Goal: Task Accomplishment & Management: Manage account settings

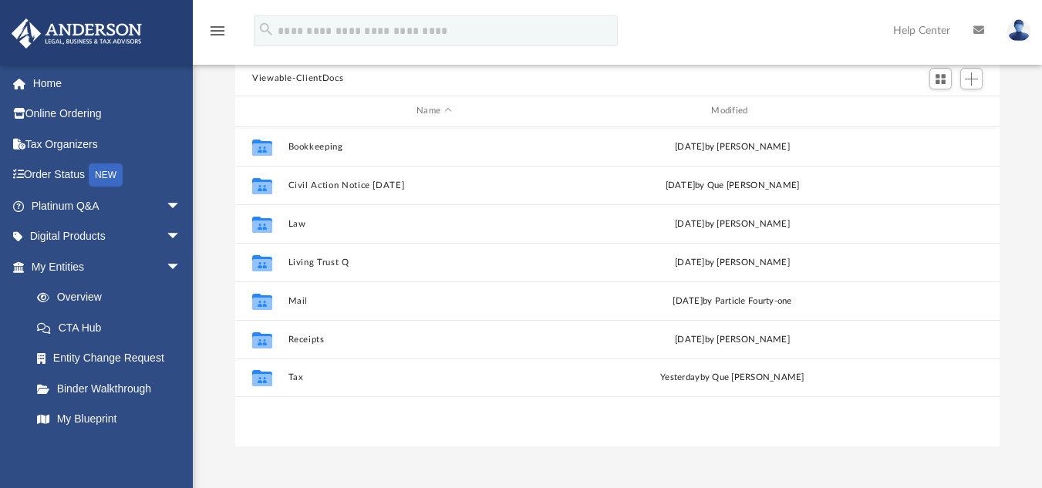
scroll to position [172, 0]
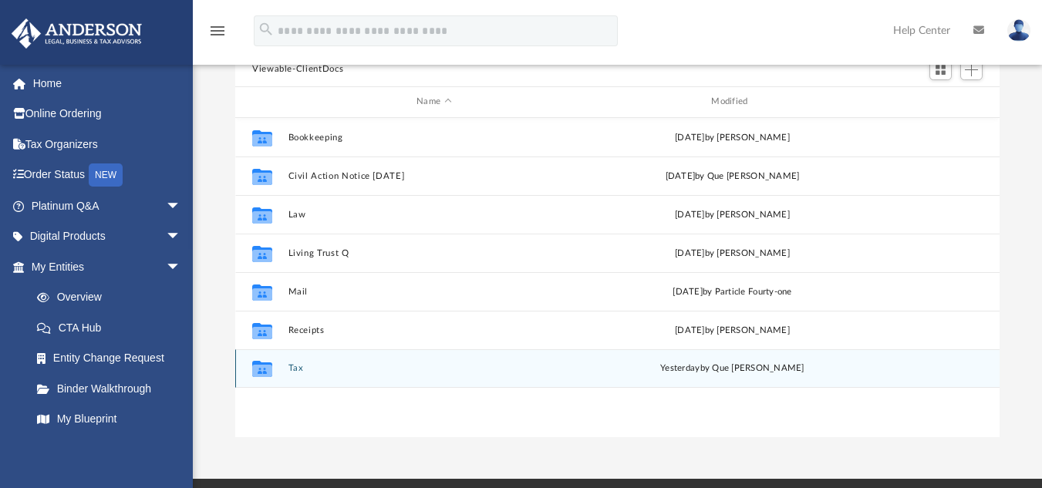
click at [265, 364] on icon "grid" at bounding box center [262, 369] width 20 height 16
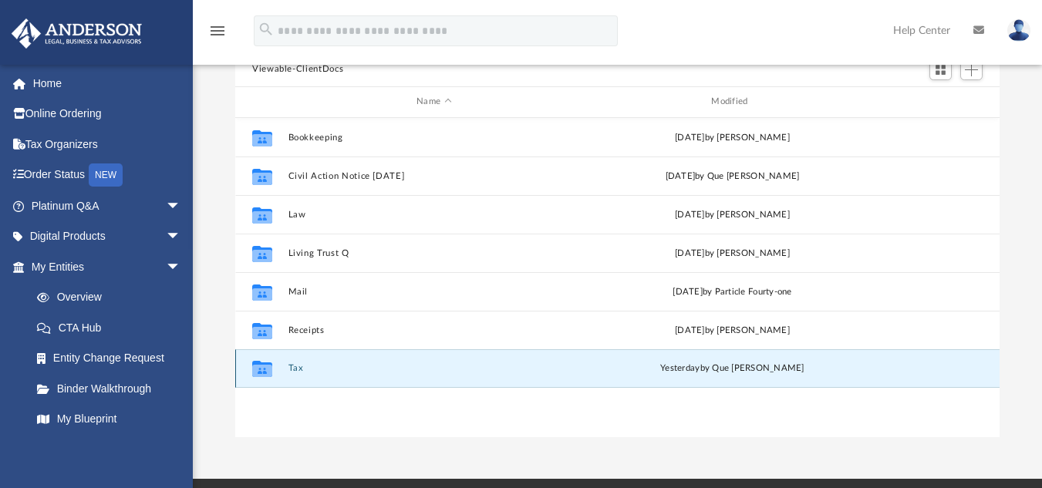
click at [299, 367] on button "Tax" at bounding box center [435, 368] width 292 height 10
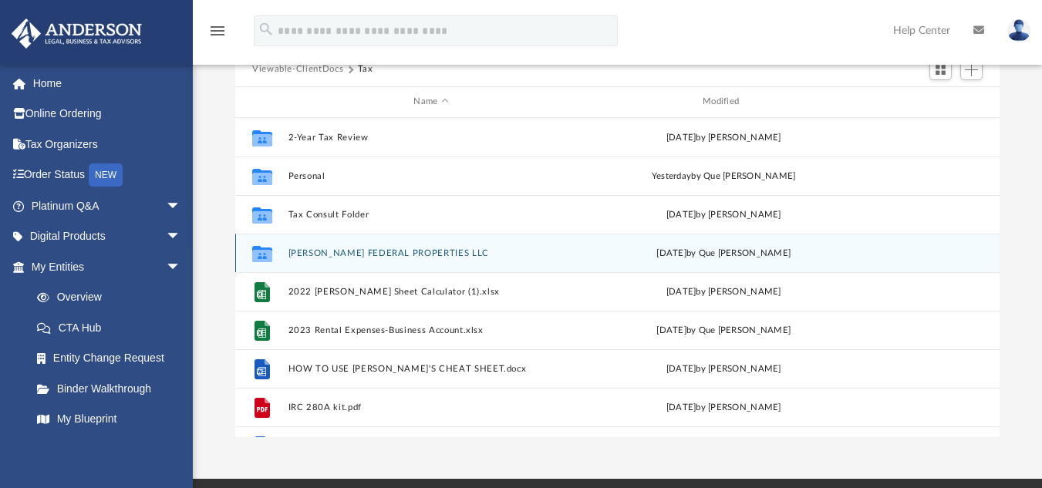
click at [306, 252] on button "[PERSON_NAME] FEDERAL PROPERTIES LLC" at bounding box center [432, 253] width 286 height 10
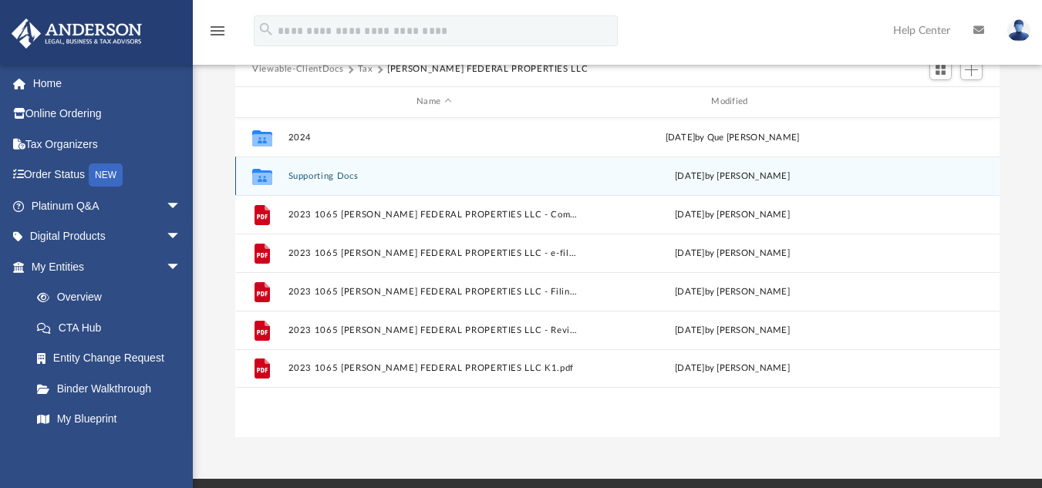
click at [308, 181] on button "Supporting Docs" at bounding box center [435, 176] width 292 height 10
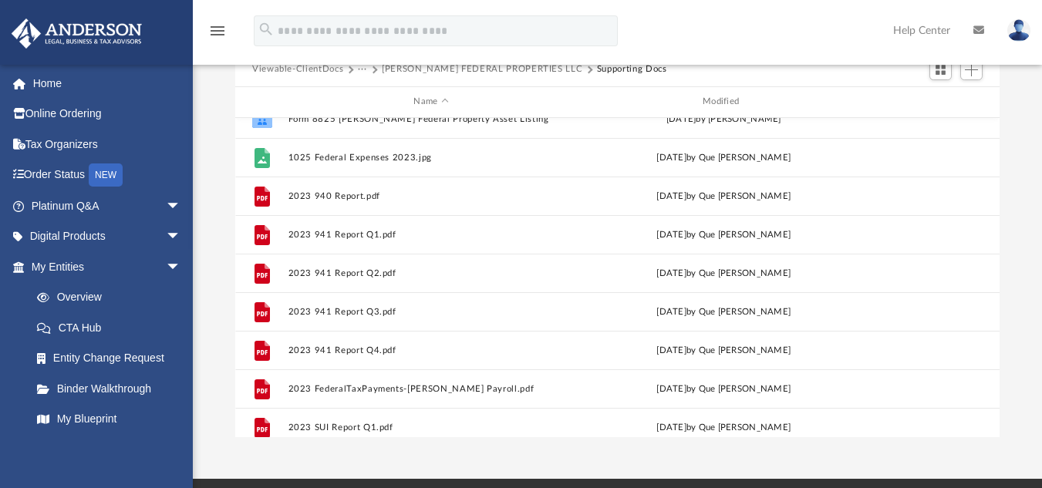
scroll to position [0, 0]
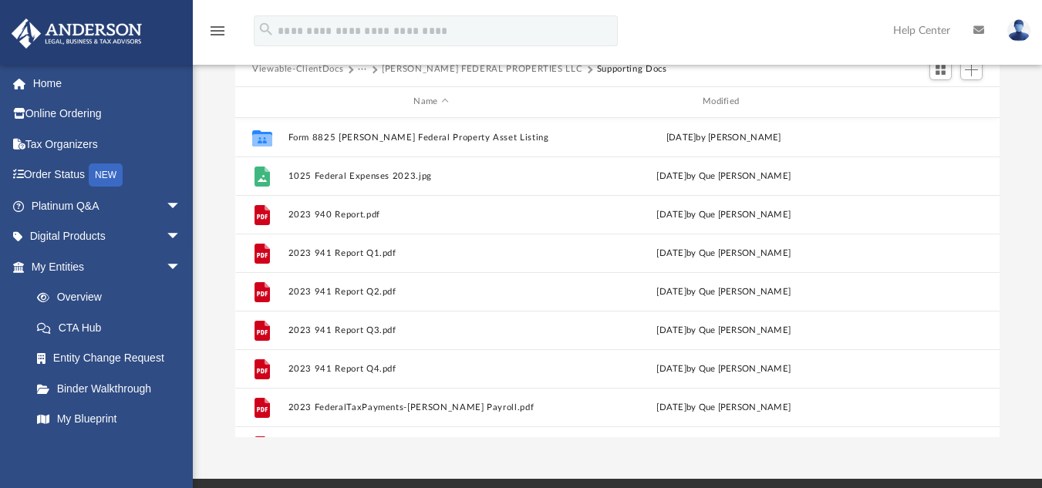
click at [483, 77] on div "Viewable-ClientDocs ··· [PERSON_NAME] FEDERAL PROPERTIES LLC Supporting Docs" at bounding box center [617, 70] width 765 height 34
click at [479, 69] on button "[PERSON_NAME] FEDERAL PROPERTIES LLC" at bounding box center [482, 70] width 201 height 14
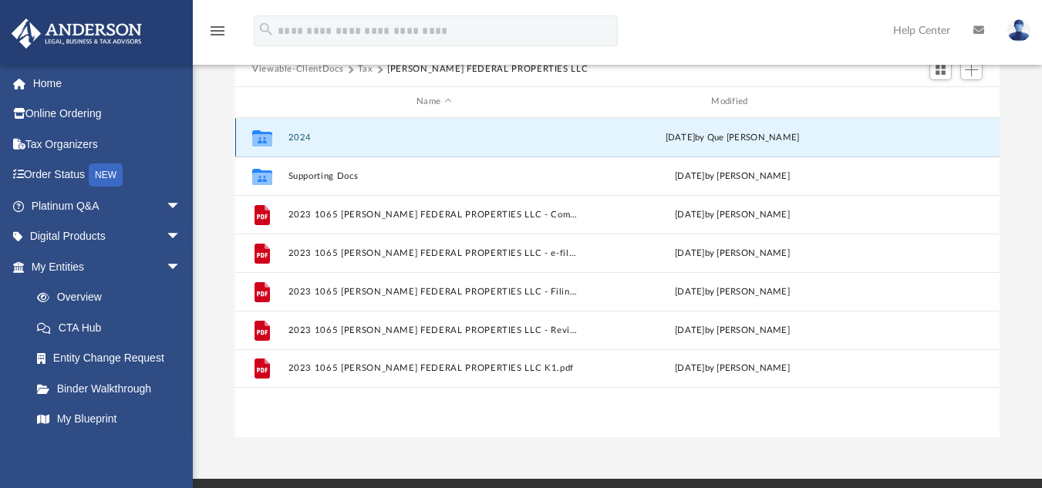
click at [293, 138] on button "2024" at bounding box center [435, 137] width 292 height 10
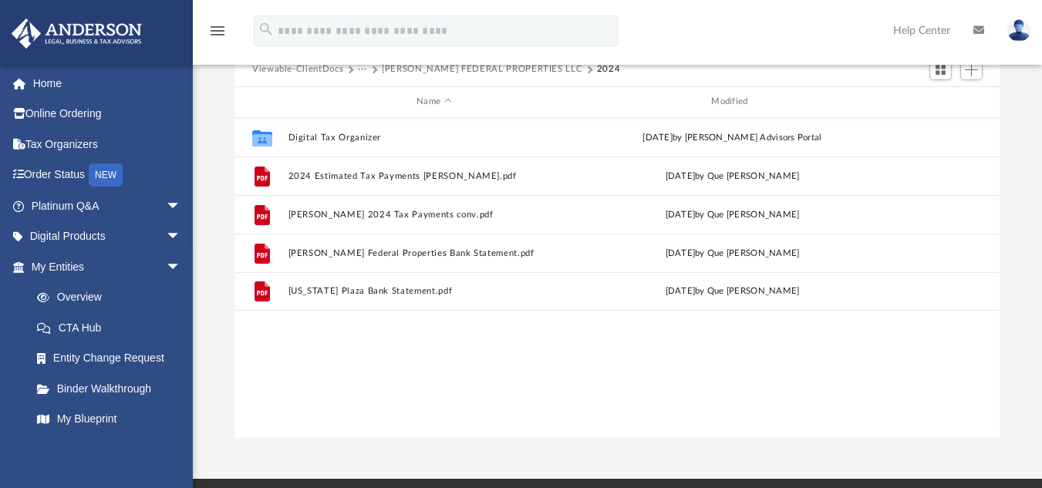
click at [360, 69] on button "···" at bounding box center [363, 70] width 10 height 14
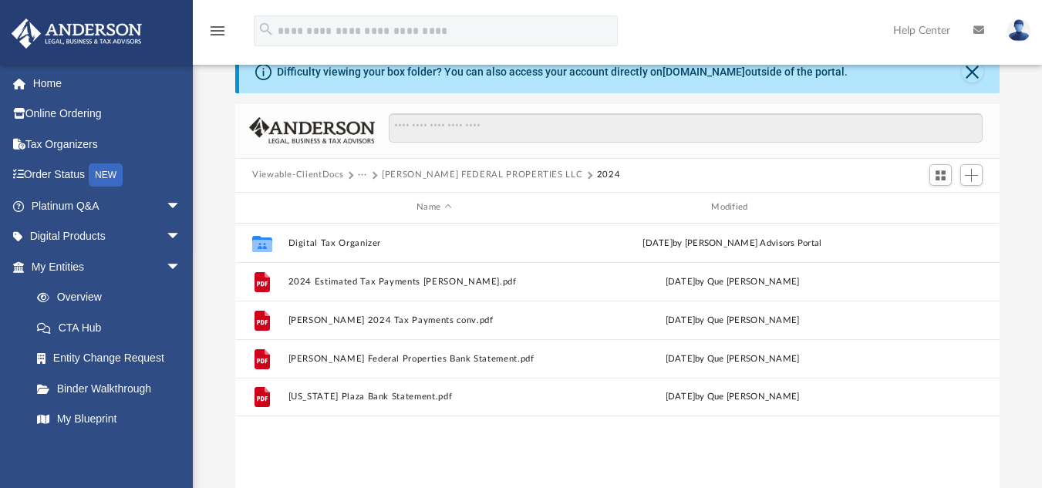
scroll to position [62, 0]
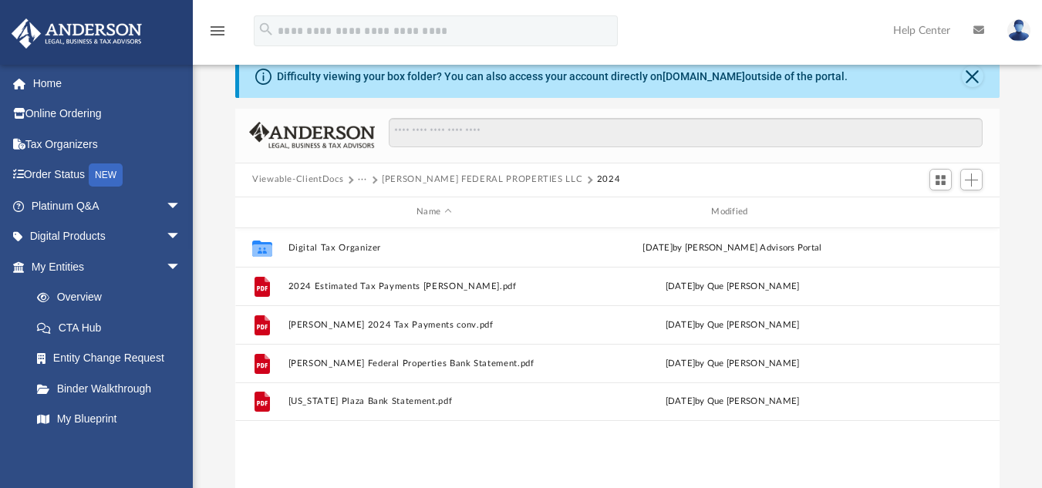
click at [519, 176] on button "[PERSON_NAME] FEDERAL PROPERTIES LLC" at bounding box center [482, 180] width 201 height 14
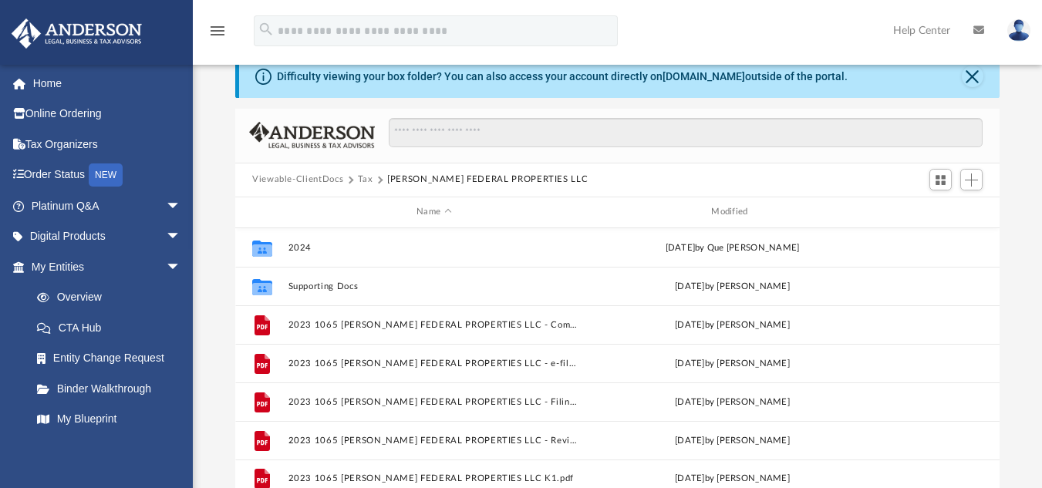
click at [566, 178] on div "Viewable-ClientDocs Tax [PERSON_NAME] FEDERAL PROPERTIES LLC" at bounding box center [617, 181] width 765 height 34
click at [506, 176] on button "[PERSON_NAME] FEDERAL PROPERTIES LLC" at bounding box center [487, 180] width 201 height 14
click at [368, 177] on button "Tax" at bounding box center [365, 180] width 15 height 14
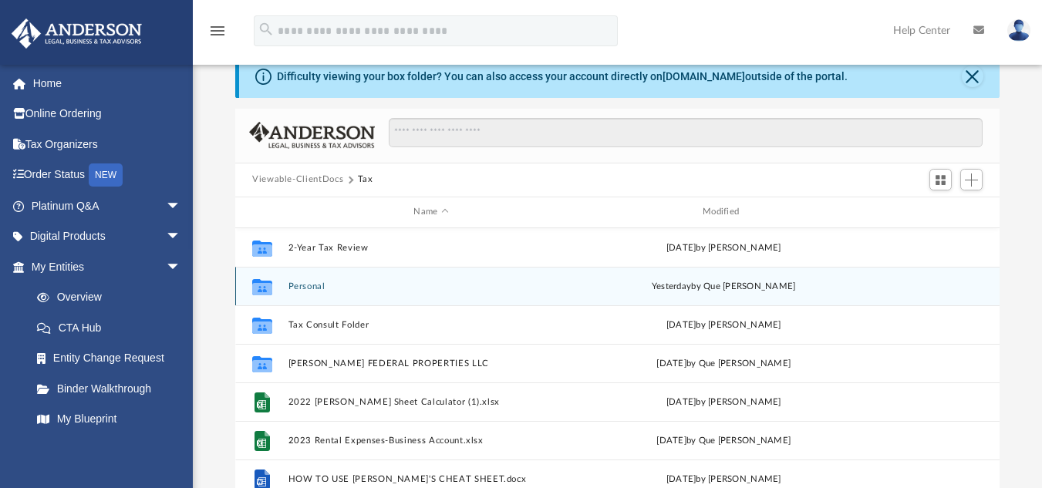
click at [322, 289] on button "Personal" at bounding box center [432, 286] width 286 height 10
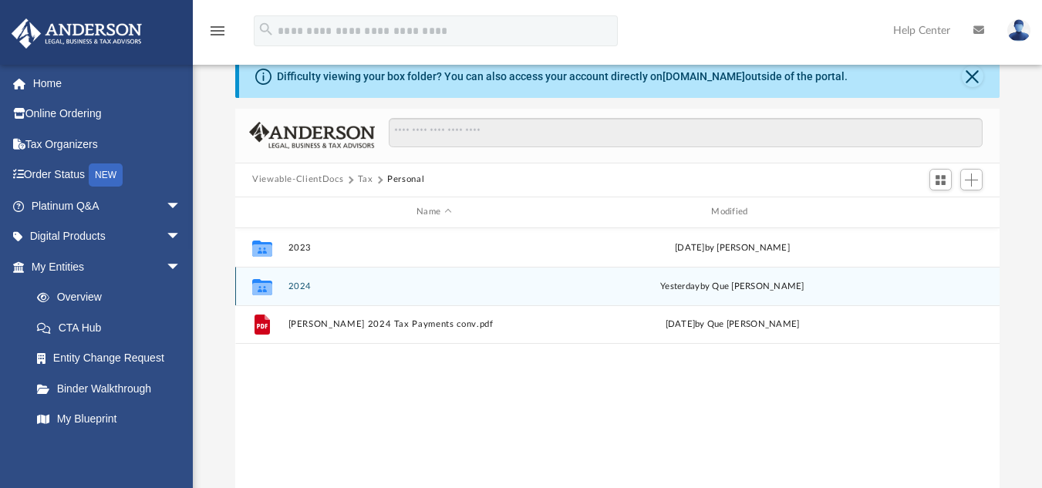
click at [323, 291] on button "2024" at bounding box center [435, 286] width 292 height 10
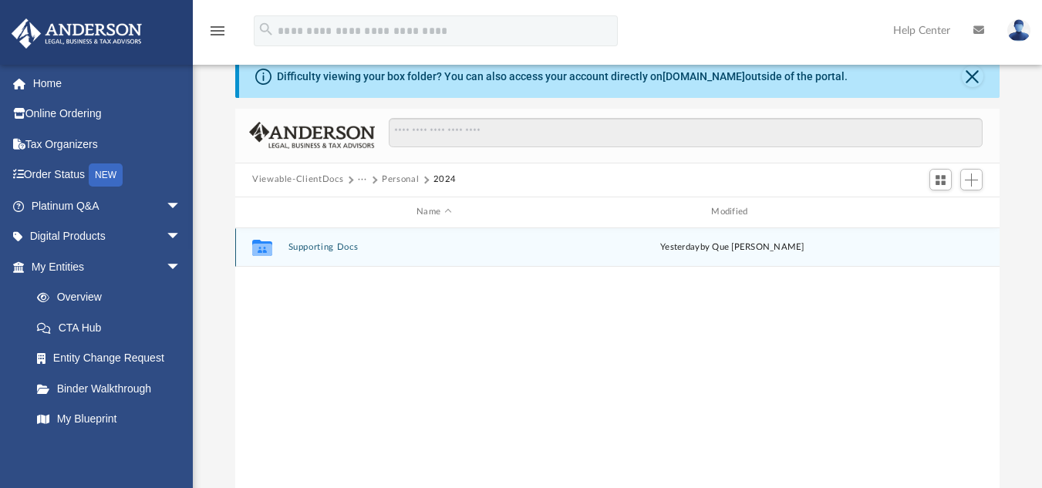
click at [323, 253] on div "Collaborated Folder Supporting Docs [DATE] by [PERSON_NAME]" at bounding box center [617, 247] width 765 height 39
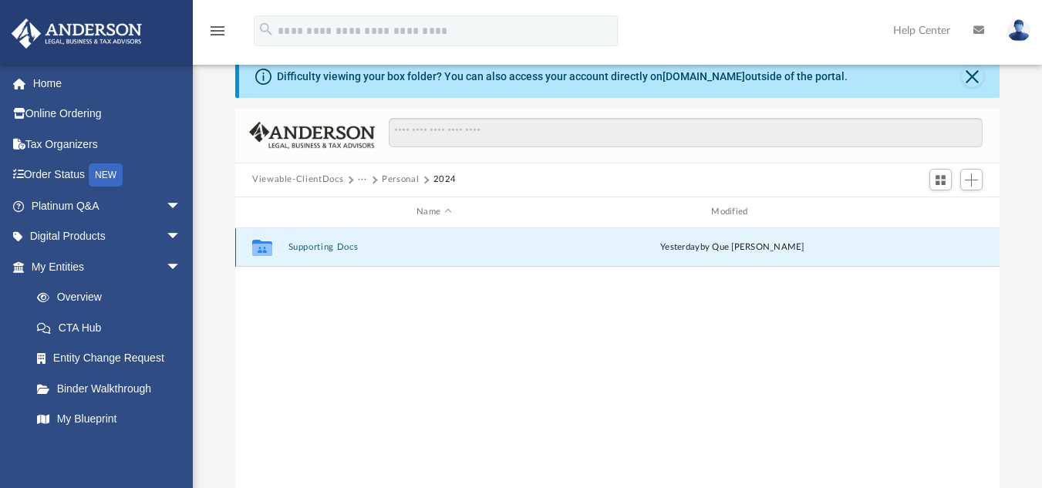
click at [331, 251] on button "Supporting Docs" at bounding box center [435, 247] width 292 height 10
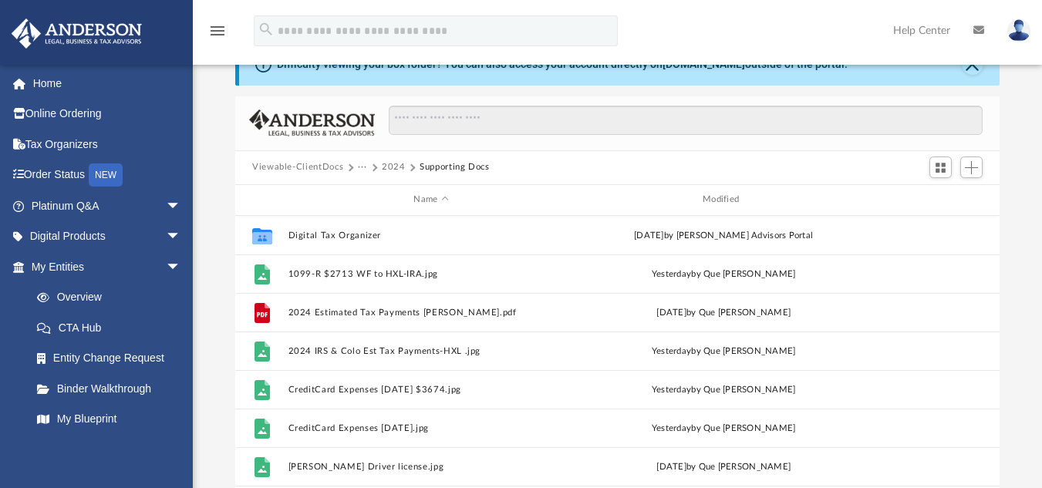
scroll to position [71, 0]
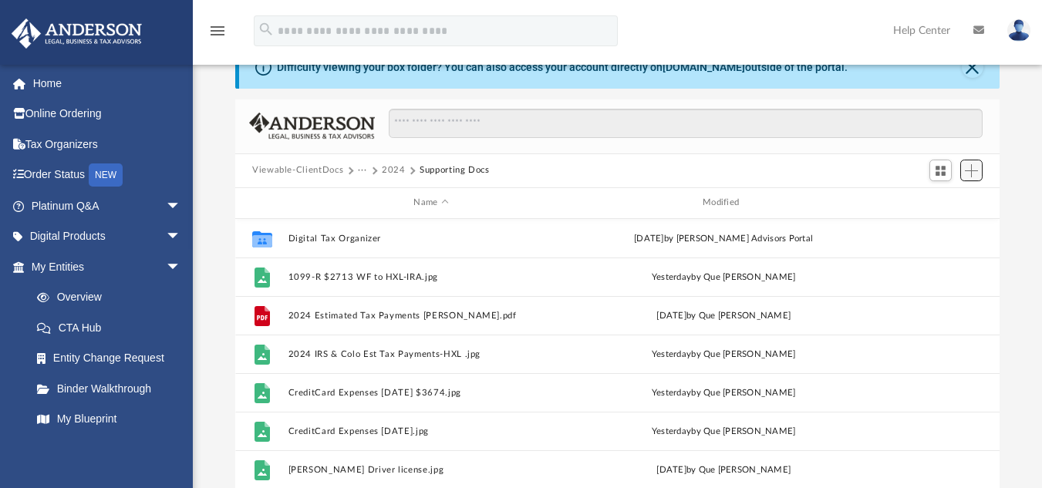
click at [975, 166] on span "Add" at bounding box center [971, 170] width 13 height 13
click at [940, 201] on li "Upload" at bounding box center [949, 202] width 49 height 16
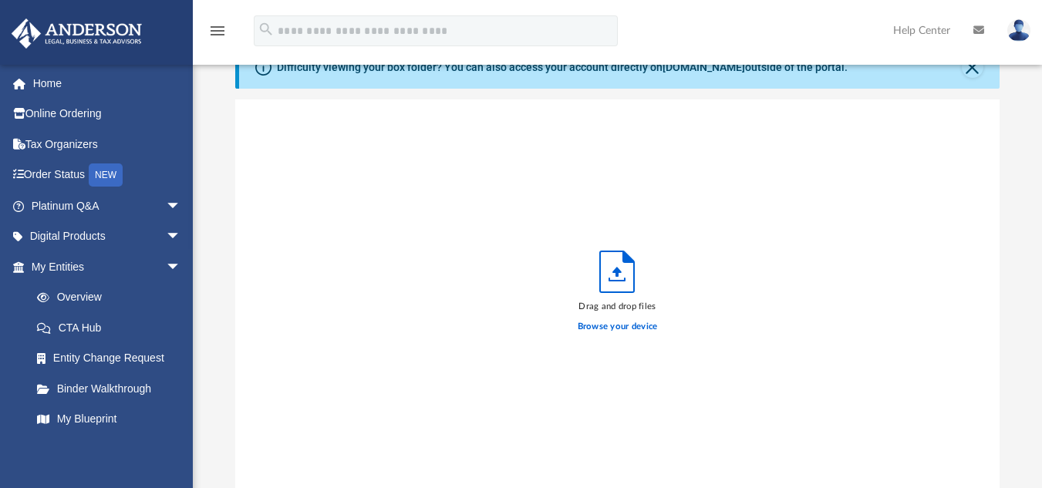
scroll to position [380, 753]
click at [627, 323] on label "Browse your device" at bounding box center [618, 327] width 80 height 14
click at [0, 0] on input "Browse your device" at bounding box center [0, 0] width 0 height 0
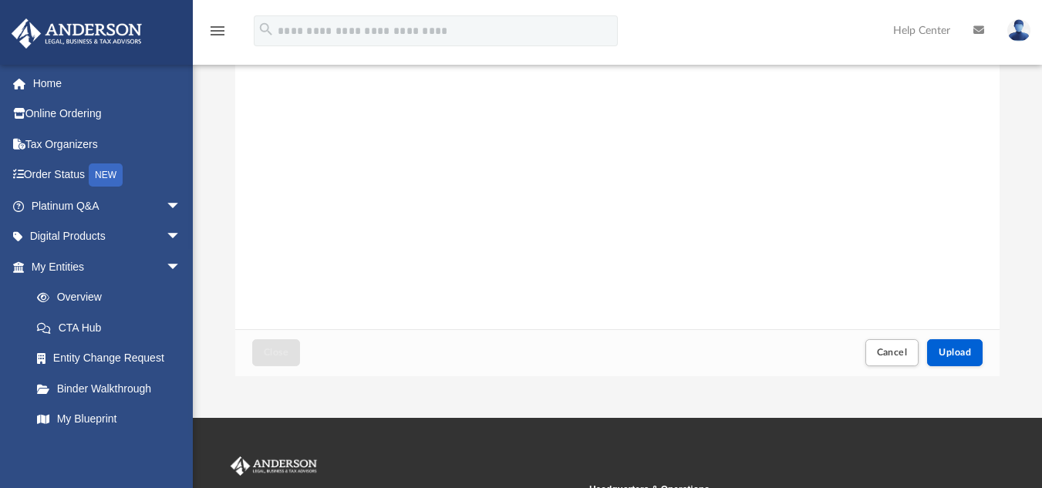
scroll to position [236, 0]
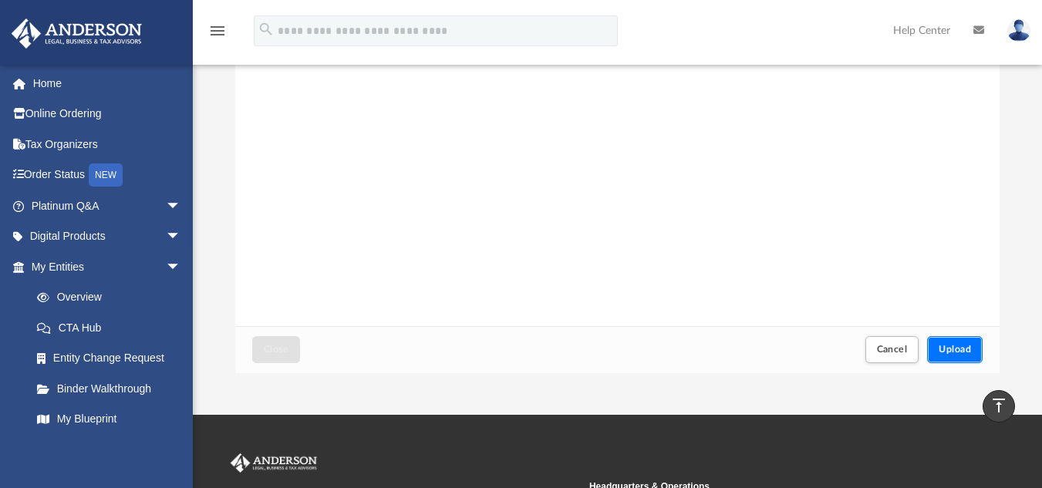
click at [965, 344] on button "Upload" at bounding box center [956, 349] width 56 height 27
click at [965, 344] on div "Upload" at bounding box center [955, 349] width 54 height 25
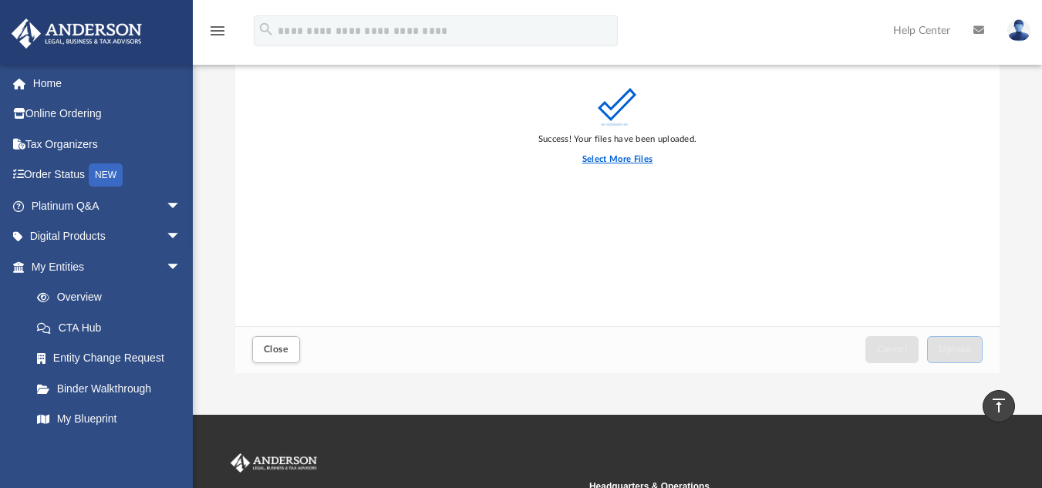
click at [638, 161] on label "Select More Files" at bounding box center [618, 160] width 70 height 14
click at [0, 0] on input "Select More Files" at bounding box center [0, 0] width 0 height 0
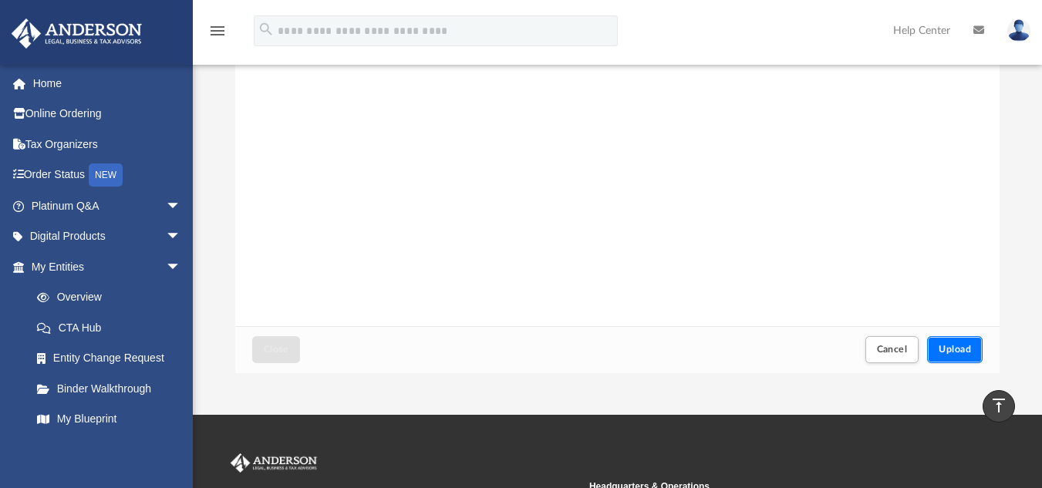
click at [950, 355] on button "Upload" at bounding box center [956, 349] width 56 height 27
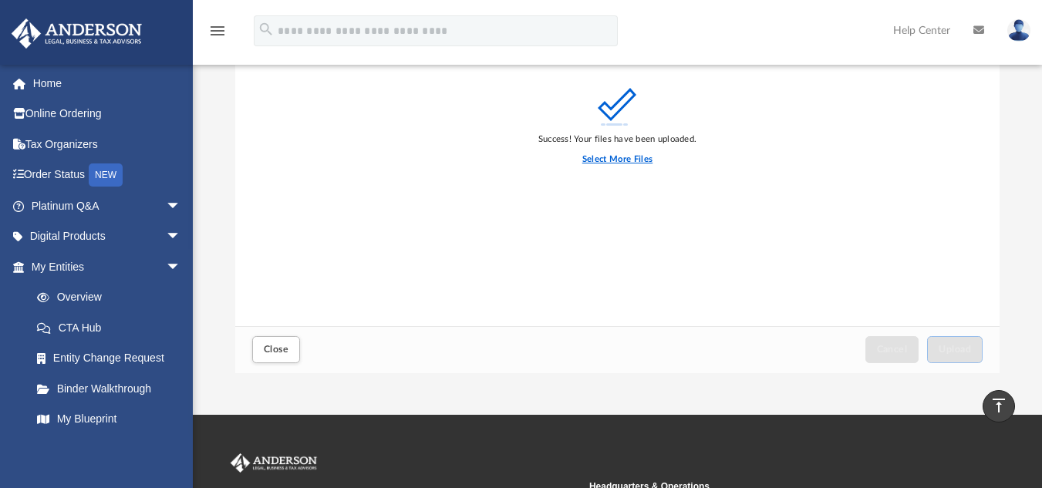
click at [630, 160] on label "Select More Files" at bounding box center [618, 160] width 70 height 14
click at [0, 0] on input "Select More Files" at bounding box center [0, 0] width 0 height 0
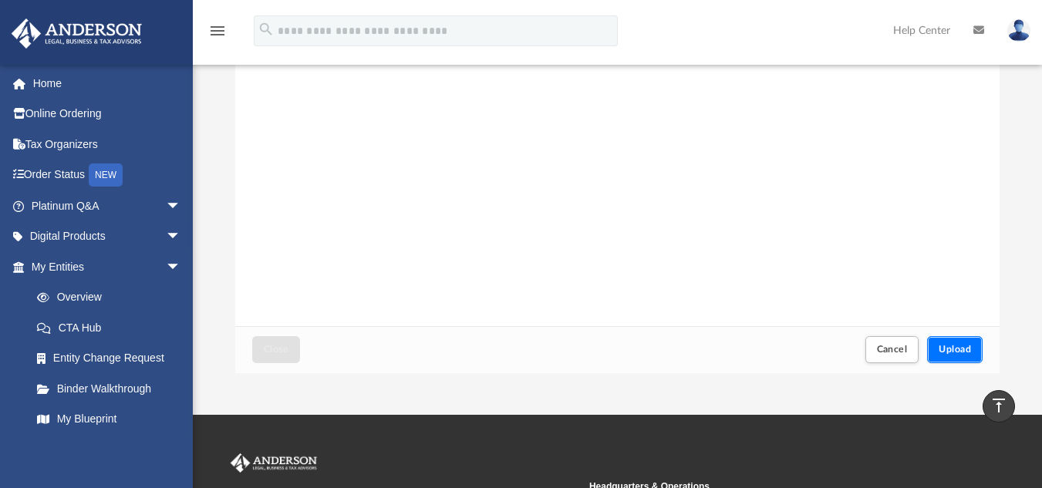
click at [968, 341] on button "Upload" at bounding box center [956, 349] width 56 height 27
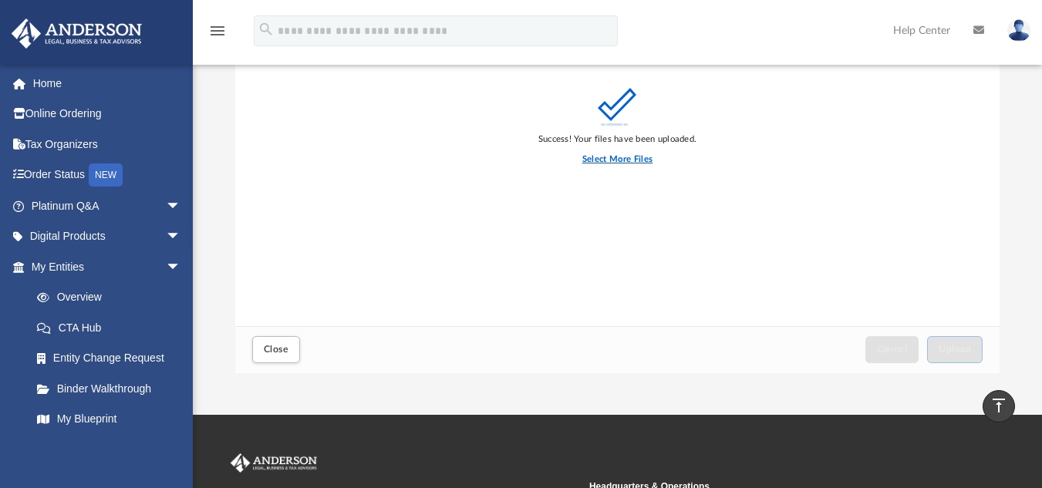
click at [621, 162] on label "Select More Files" at bounding box center [618, 160] width 70 height 14
click at [0, 0] on input "Select More Files" at bounding box center [0, 0] width 0 height 0
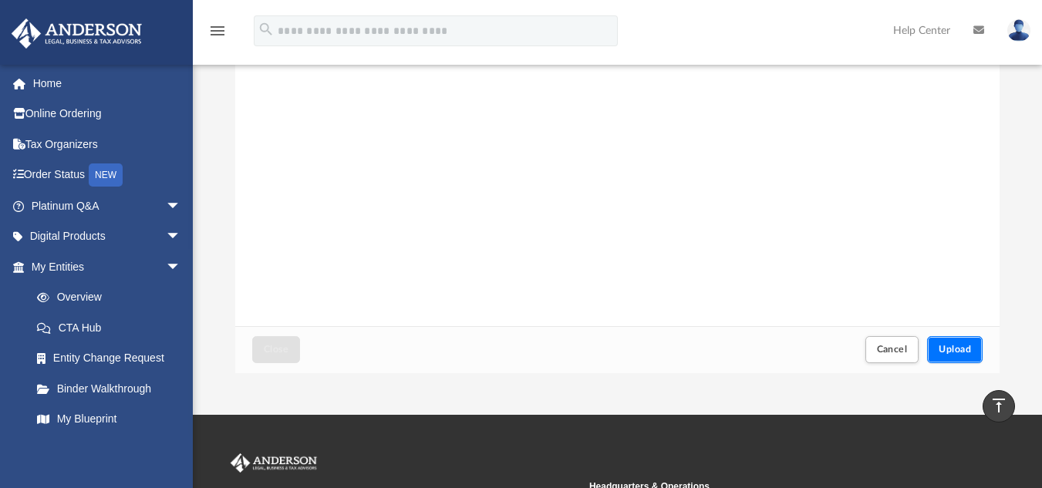
click at [957, 346] on span "Upload" at bounding box center [955, 349] width 32 height 9
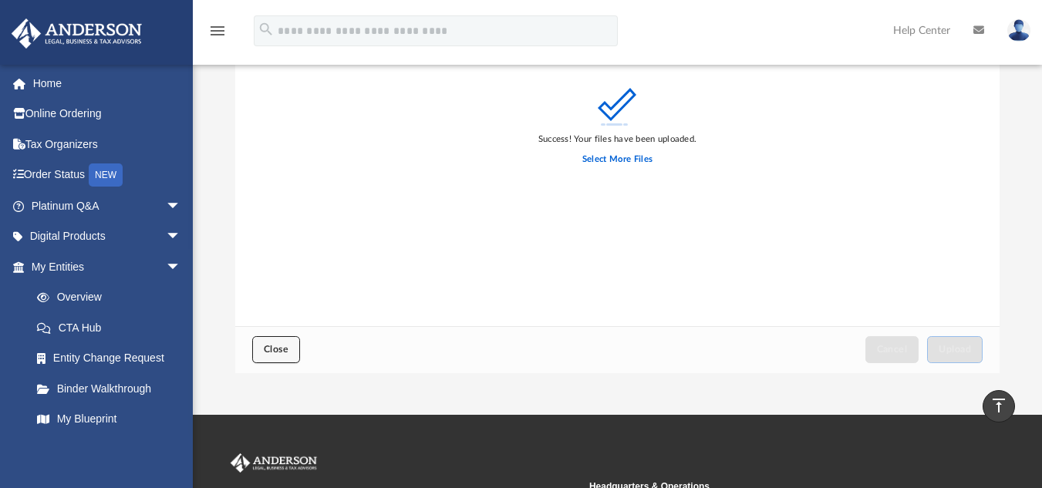
click at [272, 358] on button "Close" at bounding box center [276, 349] width 48 height 27
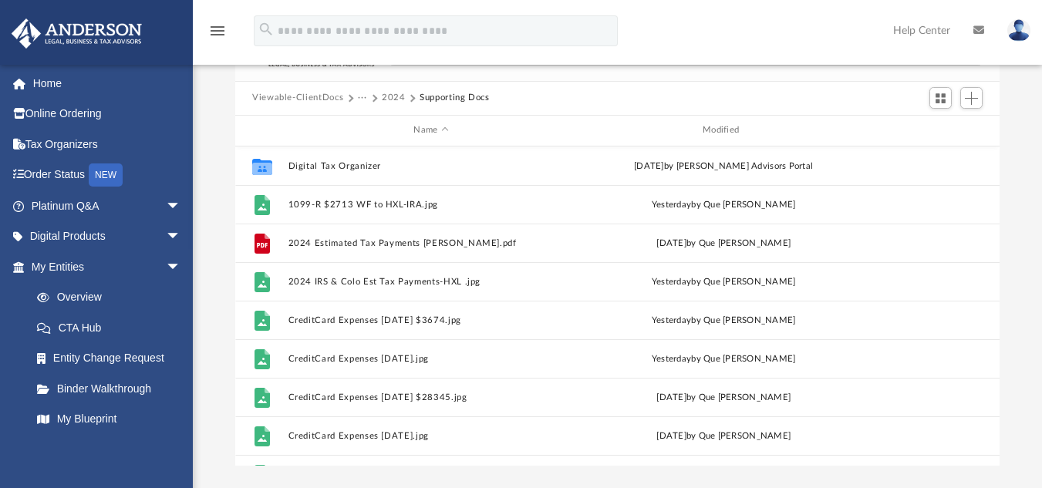
scroll to position [137, 0]
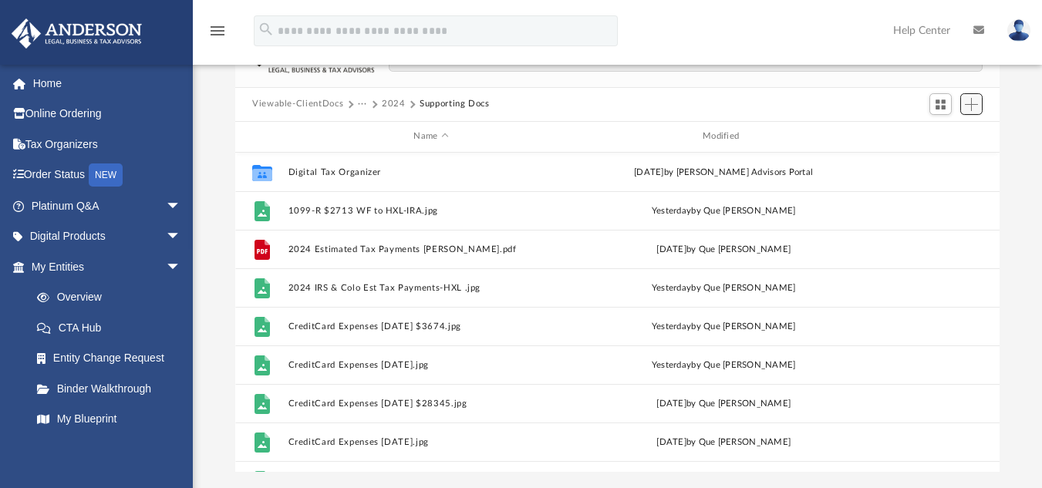
click at [971, 106] on span "Add" at bounding box center [971, 104] width 13 height 13
click at [950, 135] on li "Upload" at bounding box center [949, 135] width 49 height 16
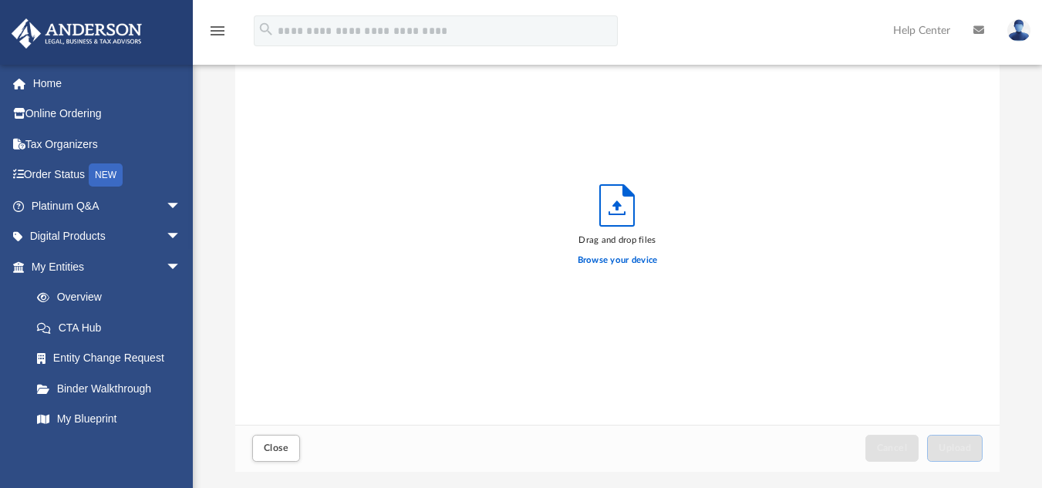
scroll to position [380, 753]
click at [607, 260] on label "Browse your device" at bounding box center [618, 261] width 80 height 14
click at [0, 0] on input "Browse your device" at bounding box center [0, 0] width 0 height 0
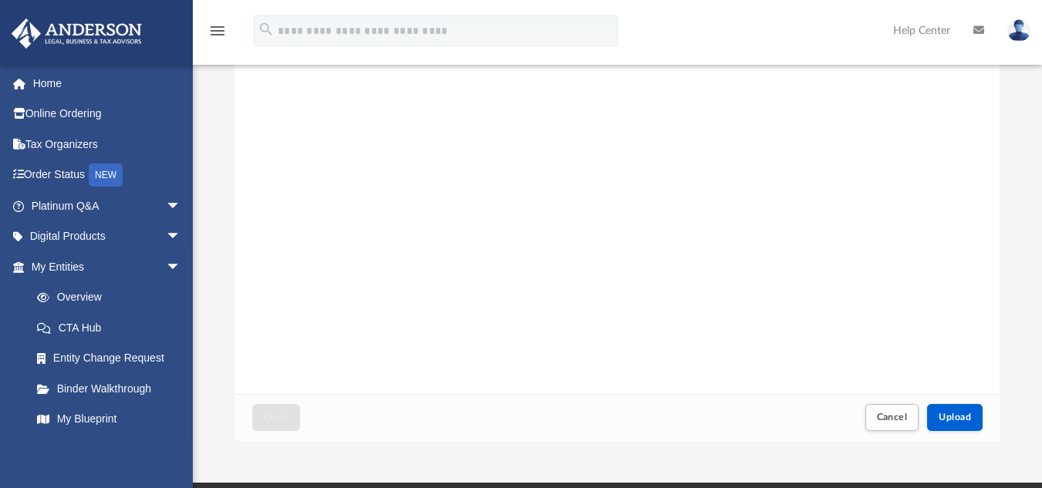
scroll to position [174, 0]
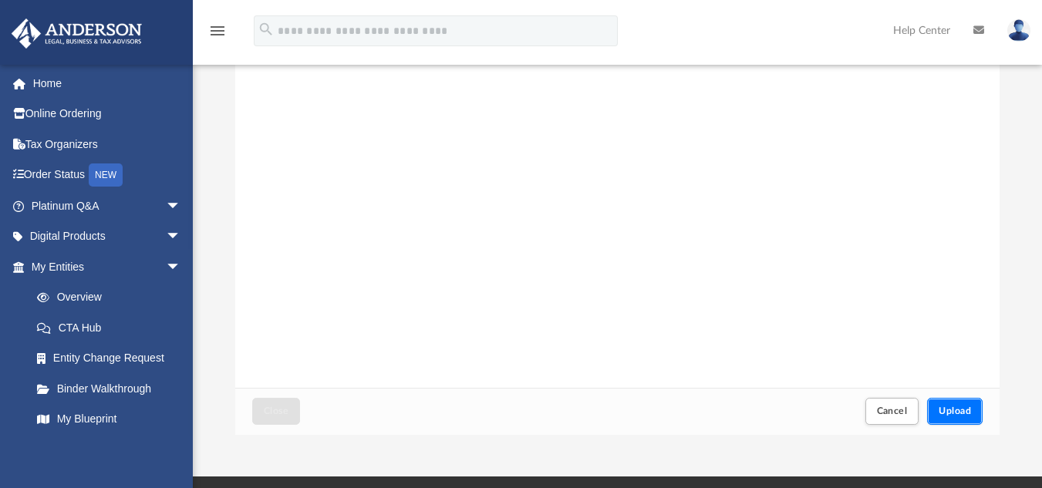
click at [930, 406] on button "Upload" at bounding box center [956, 411] width 56 height 27
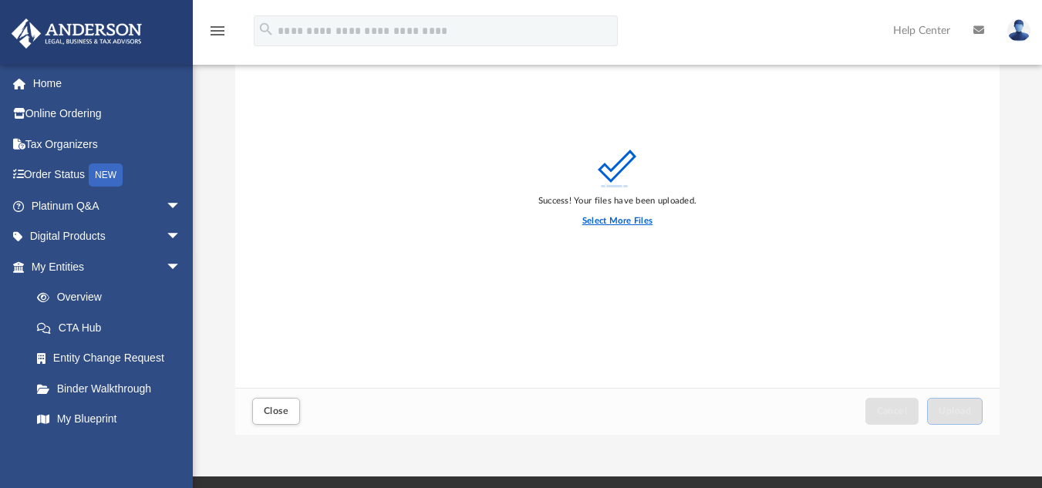
click at [633, 221] on label "Select More Files" at bounding box center [618, 222] width 70 height 14
click at [0, 0] on input "Select More Files" at bounding box center [0, 0] width 0 height 0
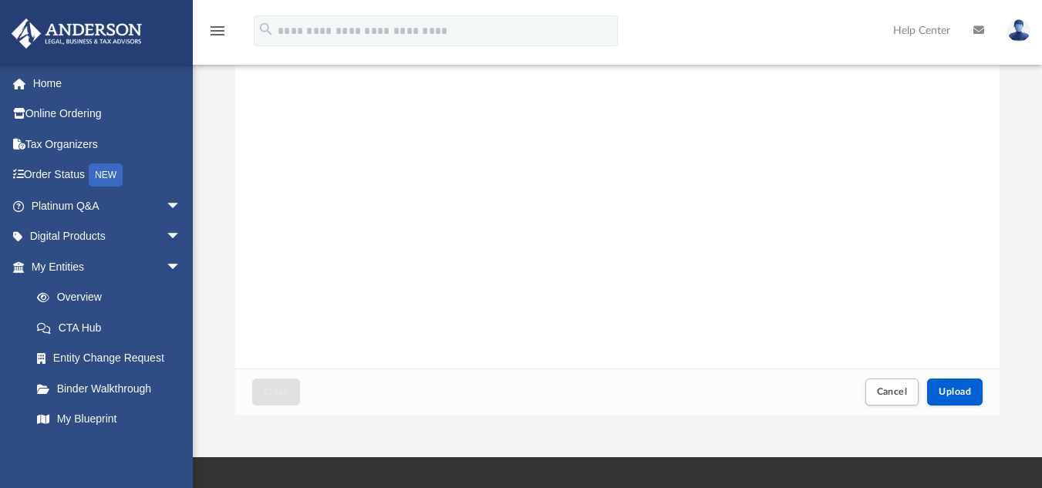
scroll to position [197, 0]
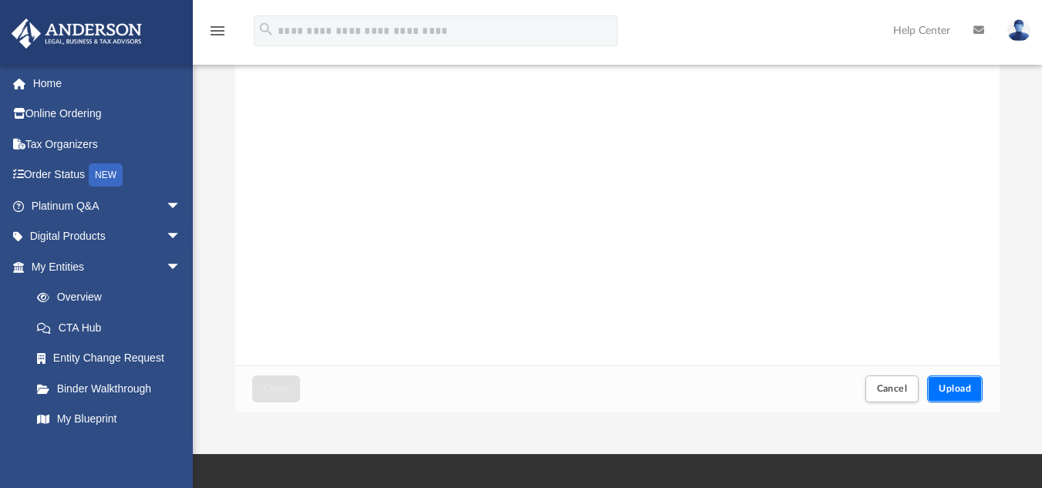
click at [960, 381] on button "Upload" at bounding box center [956, 389] width 56 height 27
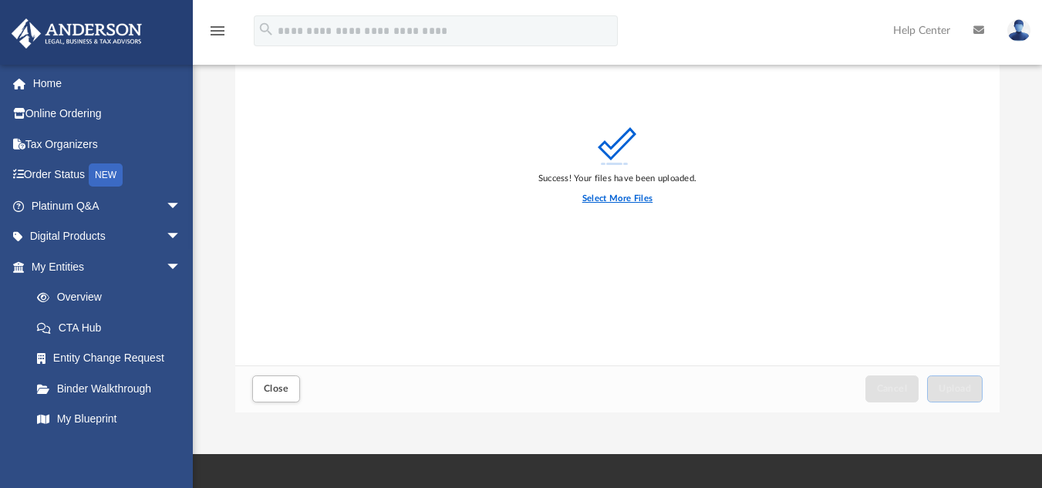
click at [626, 198] on label "Select More Files" at bounding box center [618, 199] width 70 height 14
click at [0, 0] on input "Select More Files" at bounding box center [0, 0] width 0 height 0
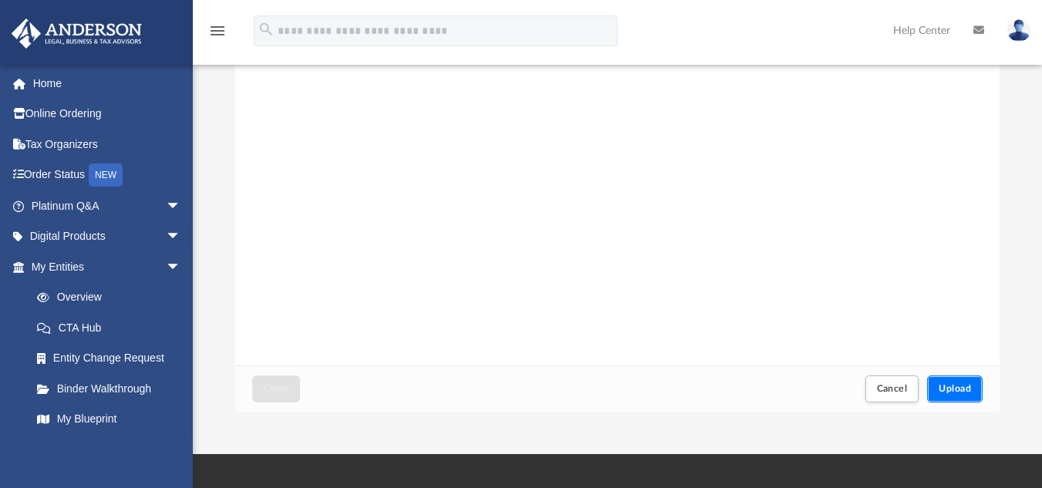
click at [972, 384] on button "Upload" at bounding box center [956, 389] width 56 height 27
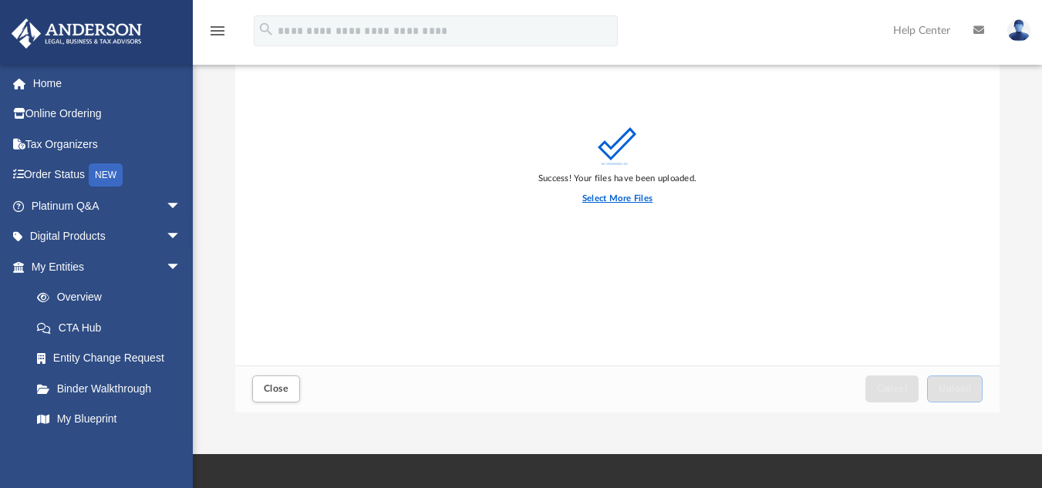
click at [630, 198] on label "Select More Files" at bounding box center [618, 199] width 70 height 14
click at [0, 0] on input "Select More Files" at bounding box center [0, 0] width 0 height 0
click at [284, 387] on span "Close" at bounding box center [276, 388] width 25 height 9
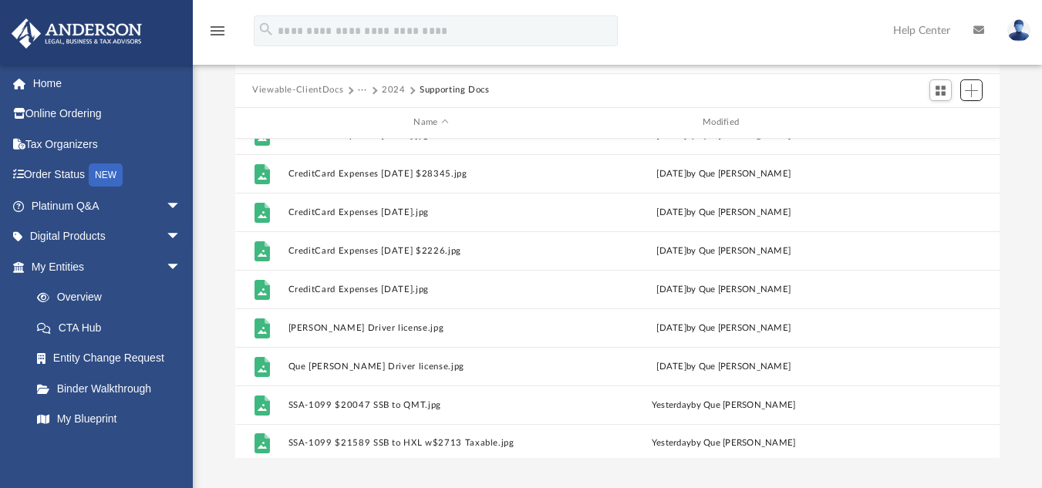
scroll to position [298, 0]
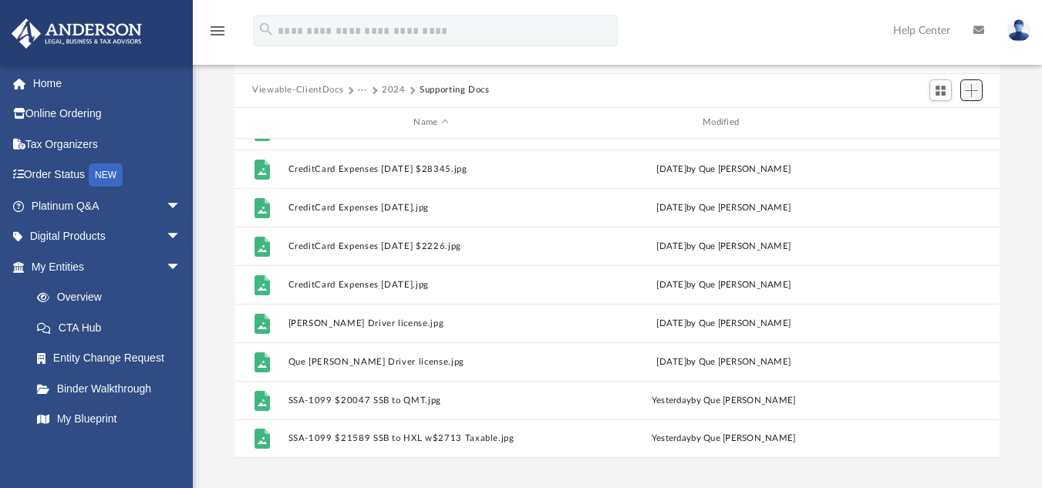
click at [970, 91] on span "Add" at bounding box center [971, 90] width 13 height 13
click at [947, 122] on li "Upload" at bounding box center [949, 121] width 49 height 16
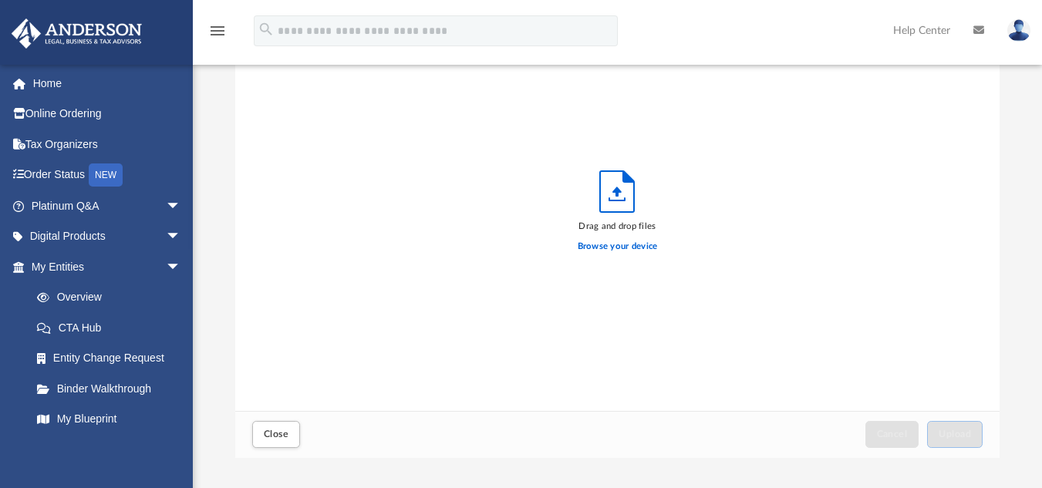
scroll to position [380, 753]
click at [634, 245] on label "Browse your device" at bounding box center [618, 247] width 80 height 14
click at [0, 0] on input "Browse your device" at bounding box center [0, 0] width 0 height 0
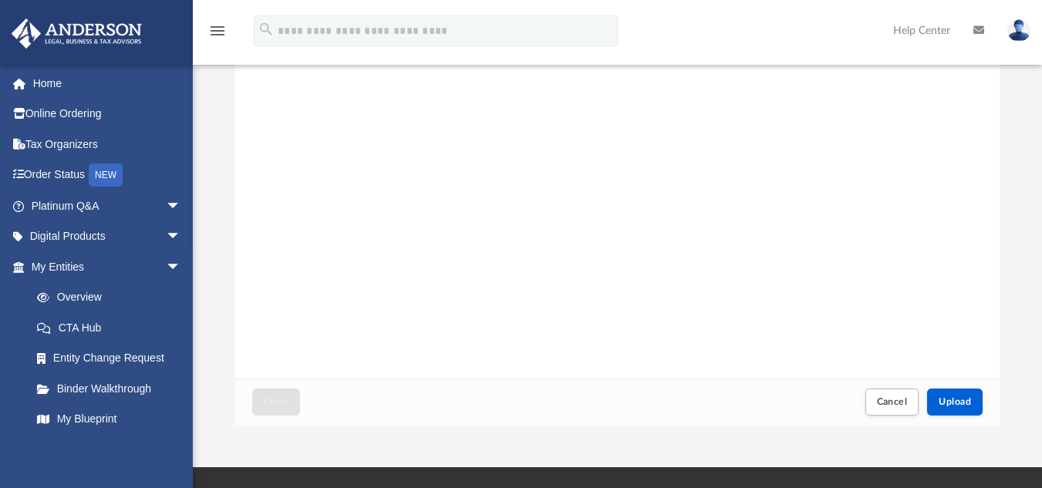
scroll to position [190, 0]
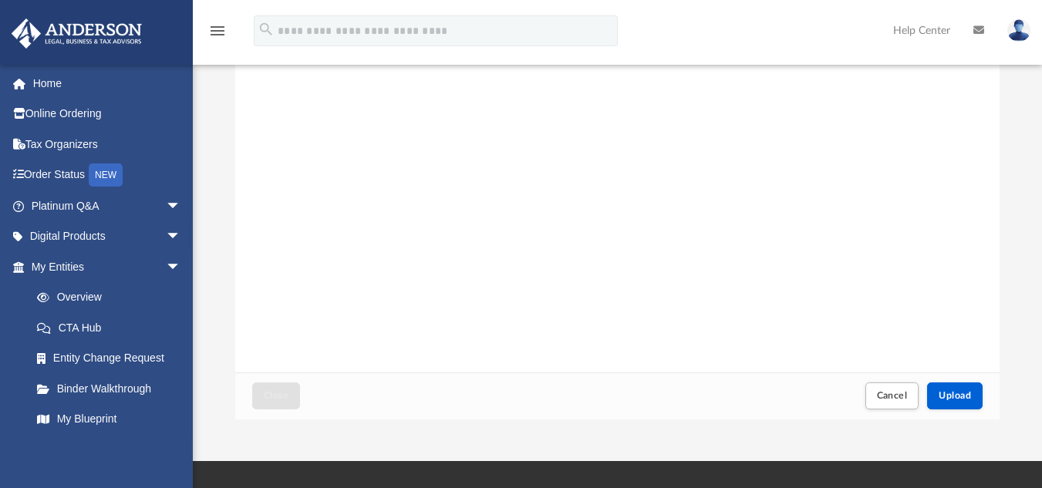
drag, startPoint x: 1046, startPoint y: 201, endPoint x: 728, endPoint y: 323, distance: 340.2
click at [728, 323] on div "1099-INT $1479 WF to QMT.jpg" at bounding box center [617, 177] width 765 height 392
click at [958, 391] on span "Upload" at bounding box center [955, 395] width 32 height 9
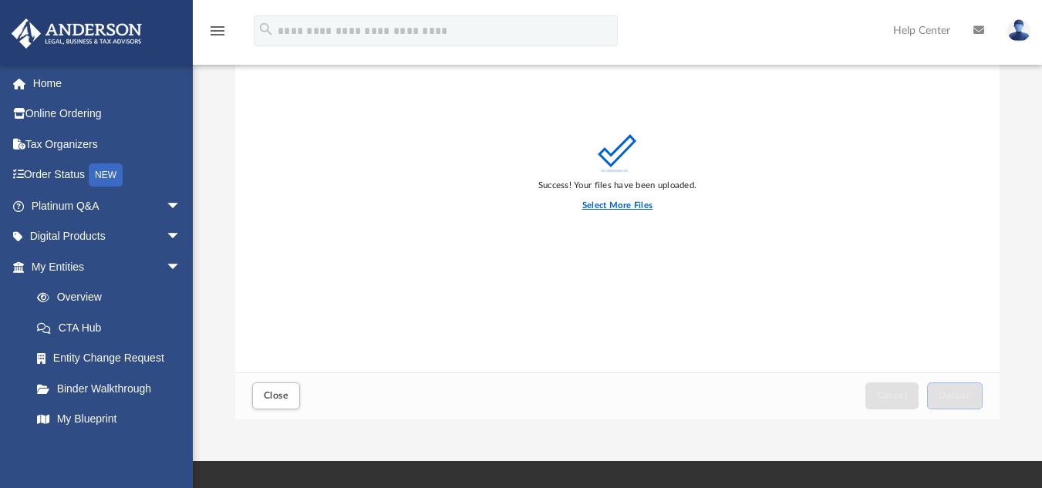
click at [618, 203] on label "Select More Files" at bounding box center [618, 206] width 70 height 14
click at [0, 0] on input "Select More Files" at bounding box center [0, 0] width 0 height 0
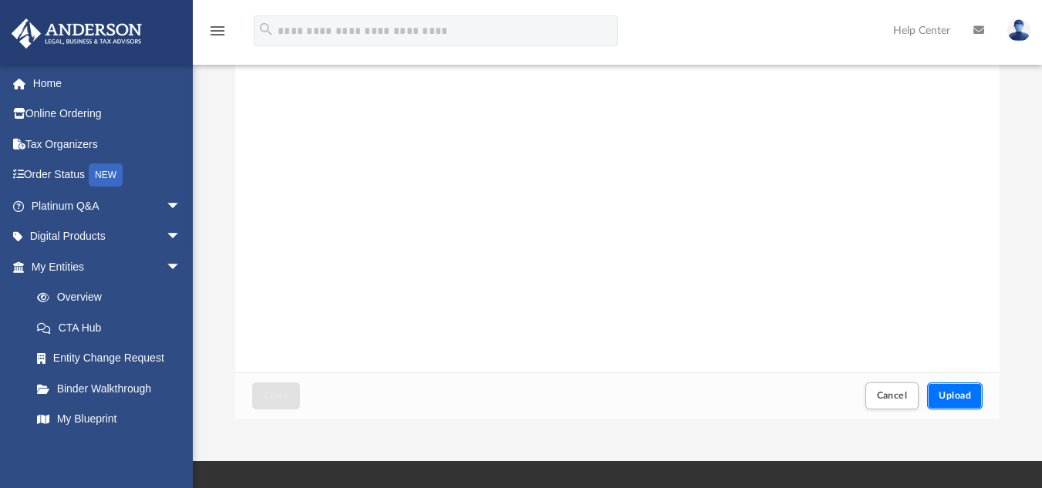
click at [959, 391] on span "Upload" at bounding box center [955, 395] width 32 height 9
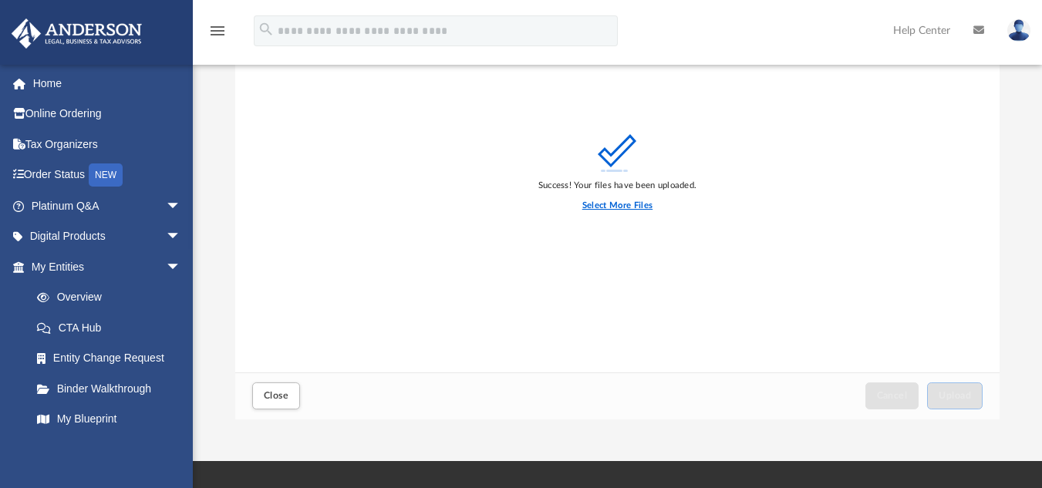
click at [617, 207] on label "Select More Files" at bounding box center [618, 206] width 70 height 14
click at [0, 0] on input "Select More Files" at bounding box center [0, 0] width 0 height 0
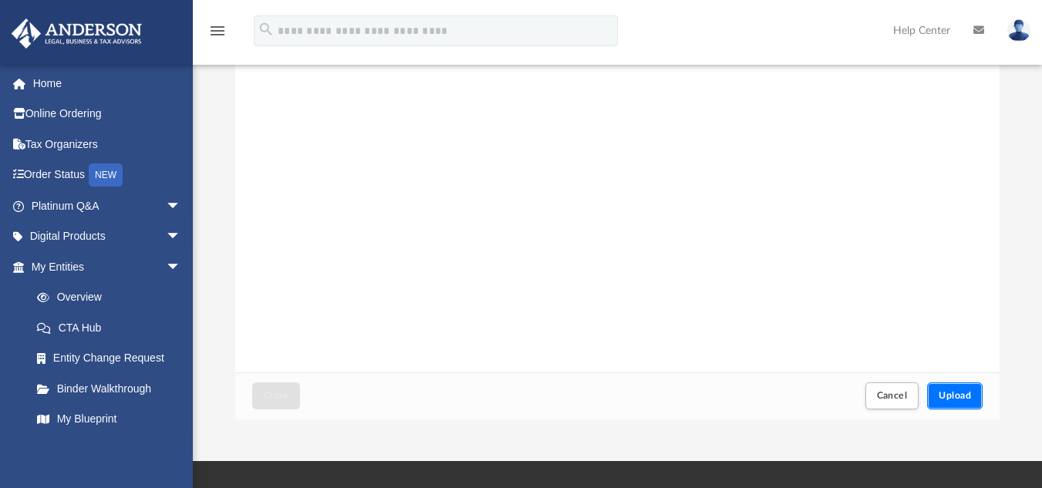
click at [961, 395] on span "Upload" at bounding box center [955, 395] width 32 height 9
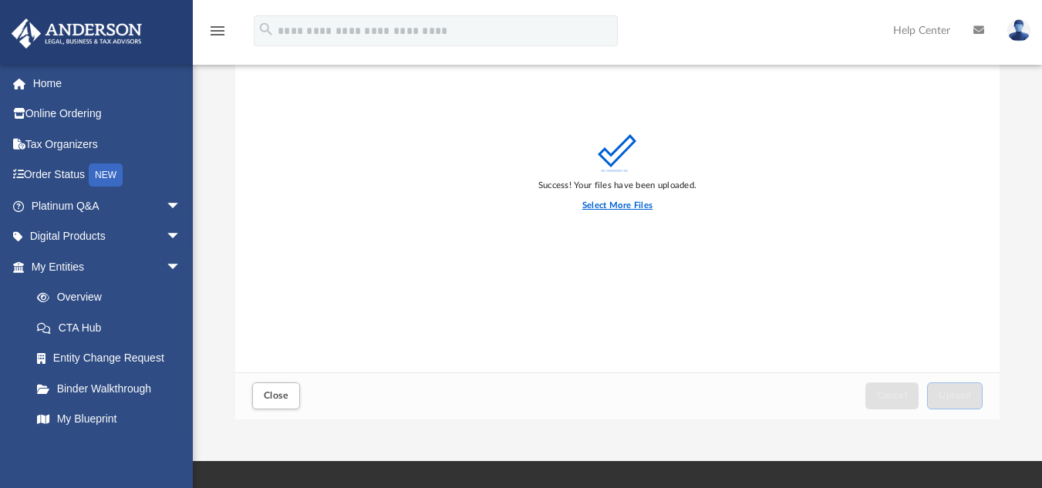
click at [595, 206] on label "Select More Files" at bounding box center [618, 206] width 70 height 14
click at [0, 0] on input "Select More Files" at bounding box center [0, 0] width 0 height 0
click at [274, 396] on span "Close" at bounding box center [276, 395] width 25 height 9
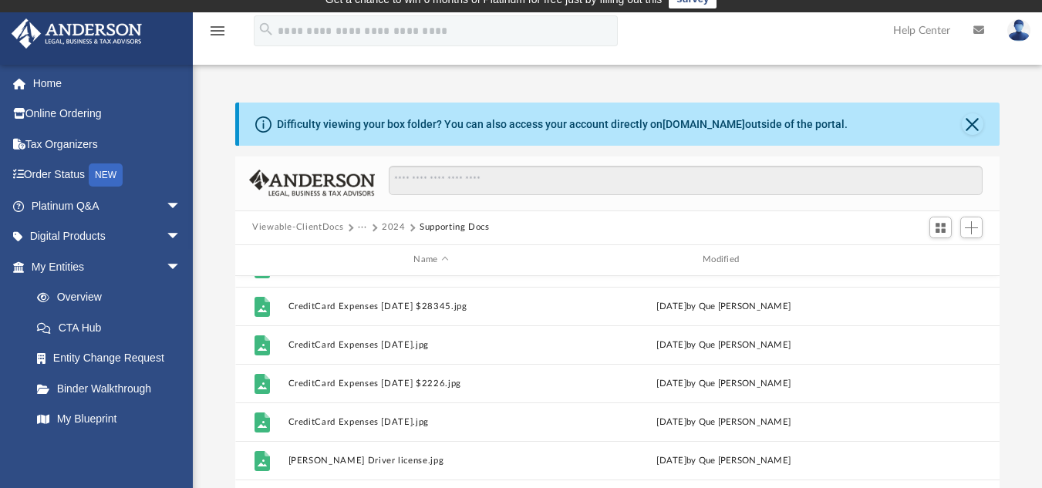
scroll to position [12, 0]
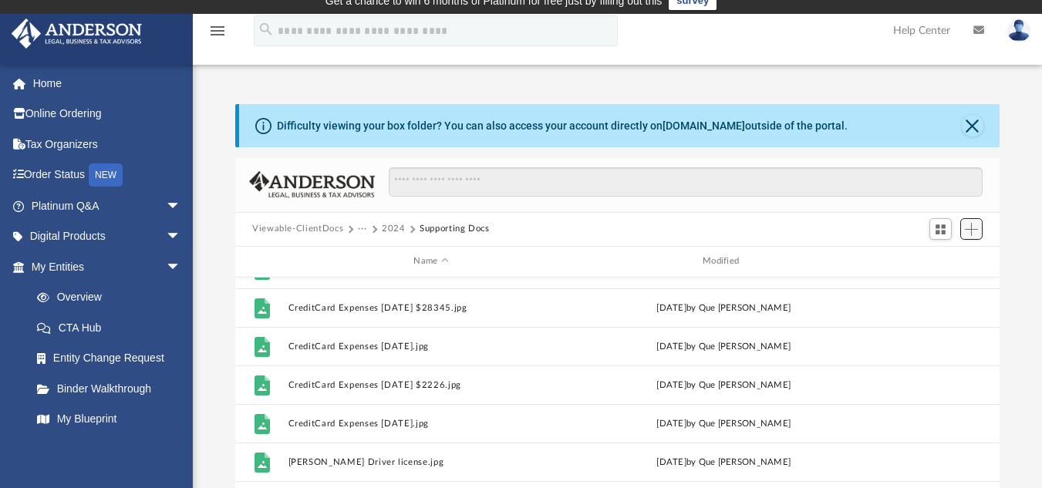
click at [971, 231] on span "Add" at bounding box center [971, 229] width 13 height 13
click at [938, 262] on li "Upload" at bounding box center [949, 260] width 49 height 16
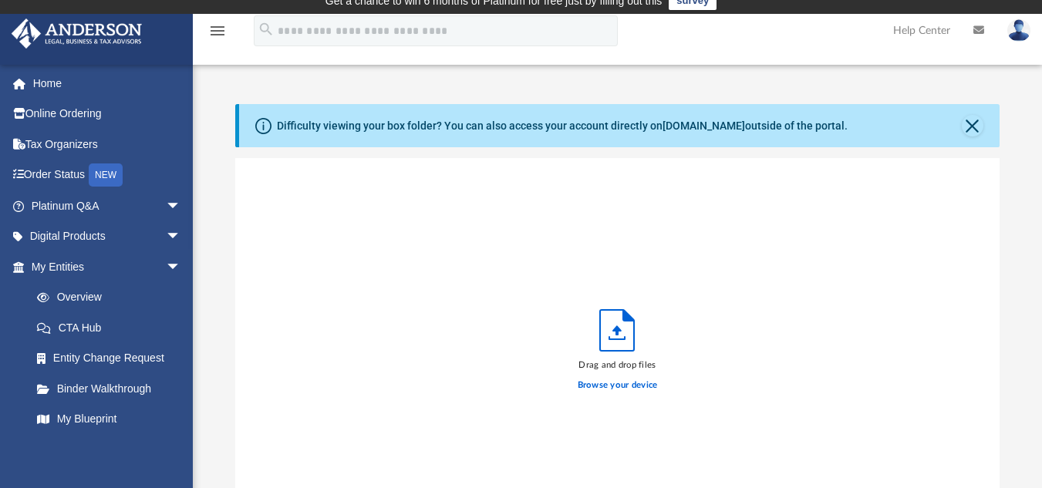
scroll to position [380, 753]
click at [618, 384] on label "Browse your device" at bounding box center [618, 386] width 80 height 14
click at [0, 0] on input "Browse your device" at bounding box center [0, 0] width 0 height 0
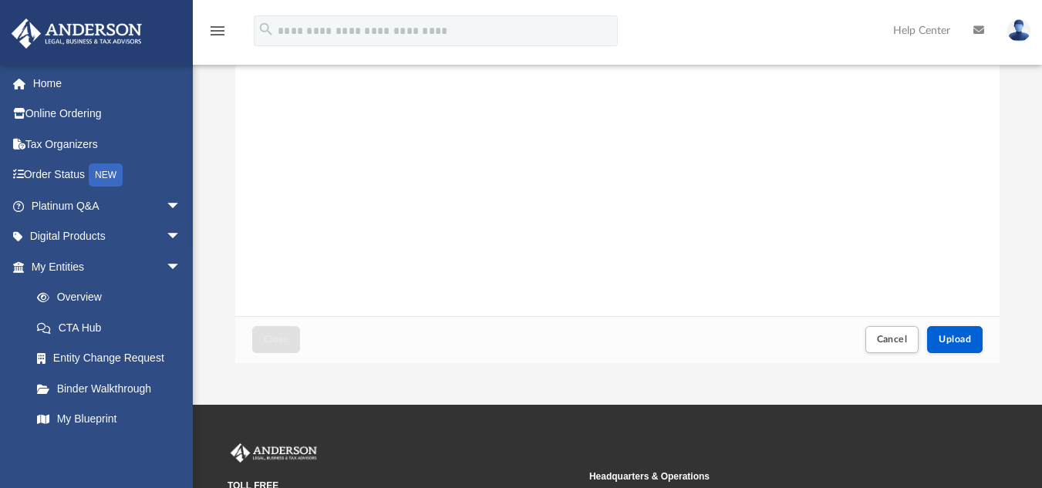
scroll to position [249, 0]
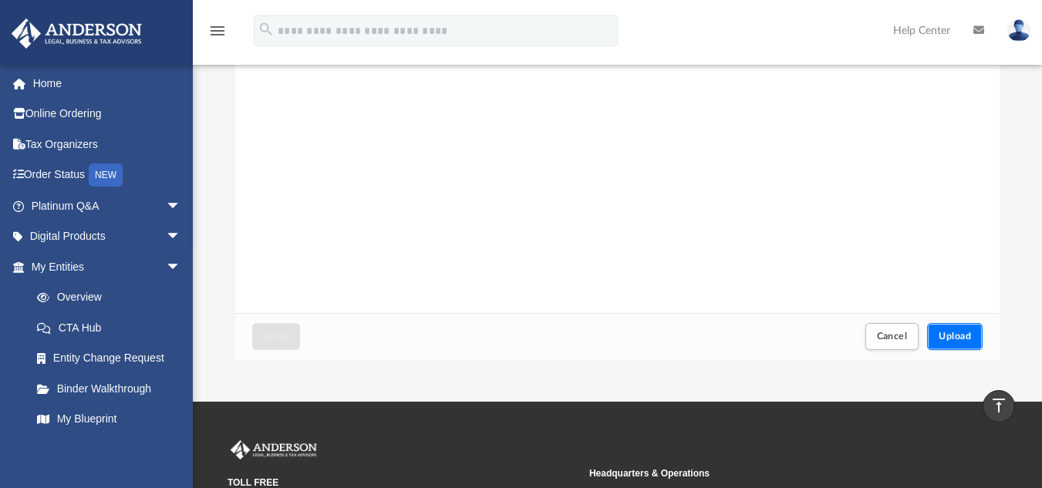
click at [959, 336] on span "Upload" at bounding box center [955, 336] width 32 height 9
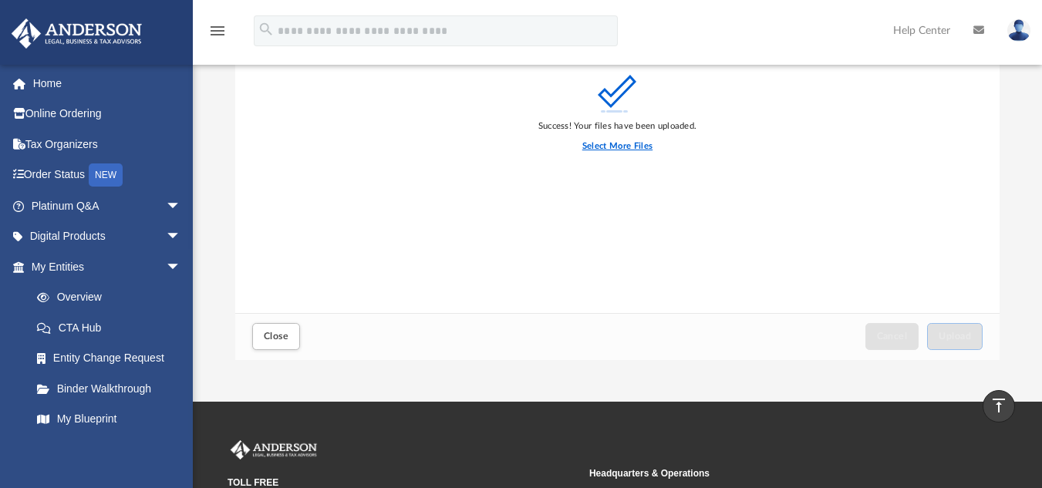
click at [633, 142] on label "Select More Files" at bounding box center [618, 147] width 70 height 14
click at [0, 0] on input "Select More Files" at bounding box center [0, 0] width 0 height 0
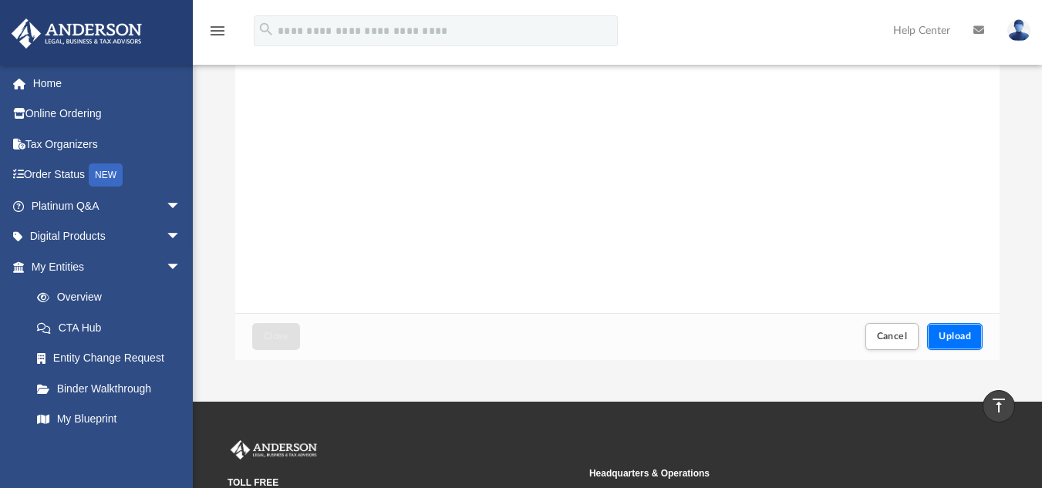
click at [966, 334] on span "Upload" at bounding box center [955, 336] width 32 height 9
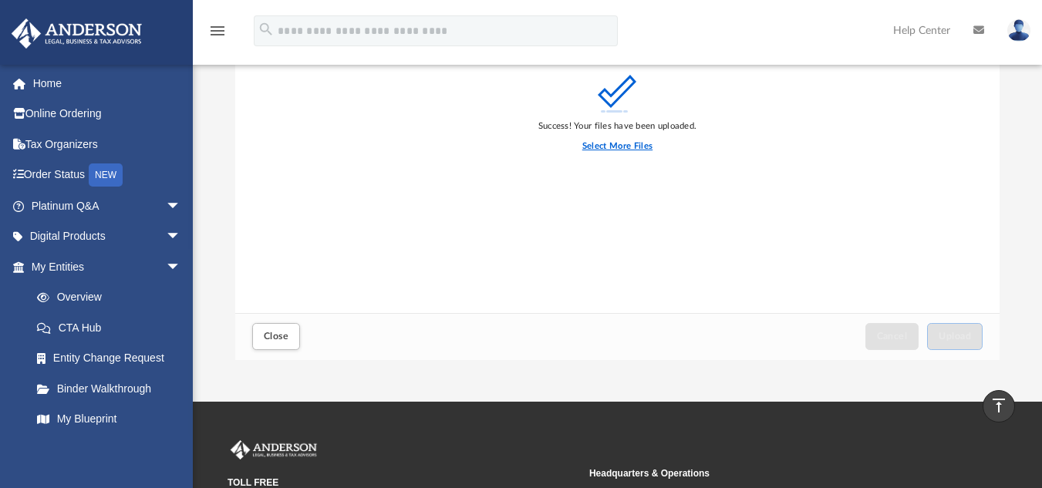
click at [610, 145] on label "Select More Files" at bounding box center [618, 147] width 70 height 14
click at [0, 0] on input "Select More Files" at bounding box center [0, 0] width 0 height 0
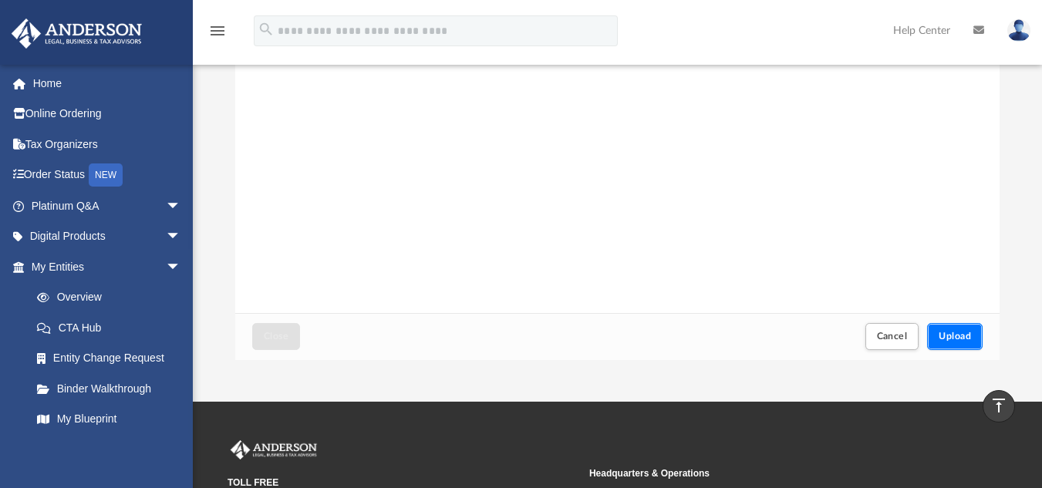
click at [967, 336] on span "Upload" at bounding box center [955, 336] width 32 height 9
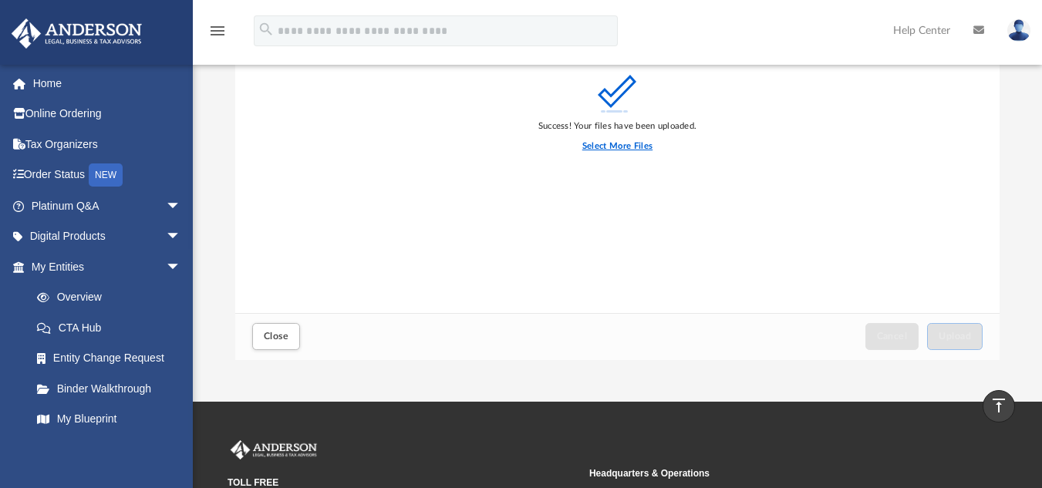
click at [622, 145] on label "Select More Files" at bounding box center [618, 147] width 70 height 14
click at [0, 0] on input "Select More Files" at bounding box center [0, 0] width 0 height 0
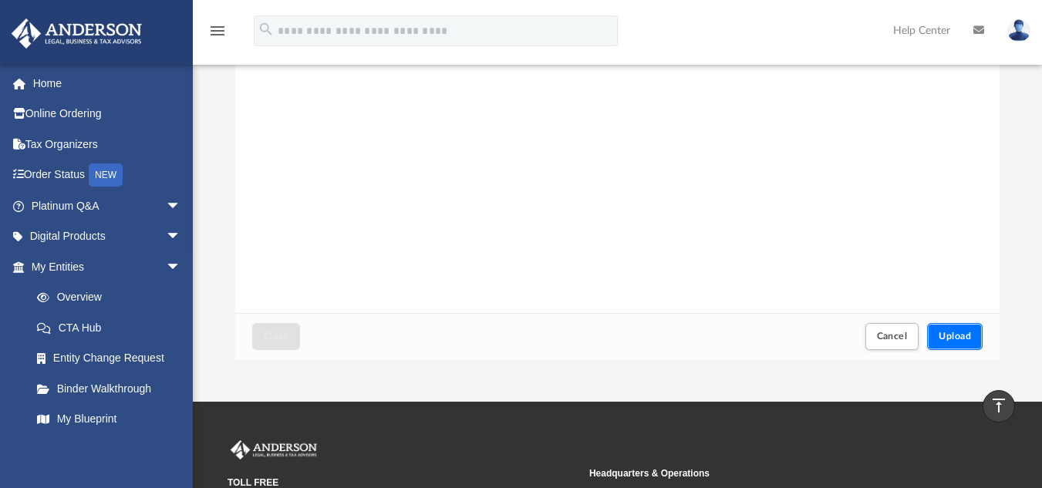
click at [964, 333] on span "Upload" at bounding box center [955, 336] width 32 height 9
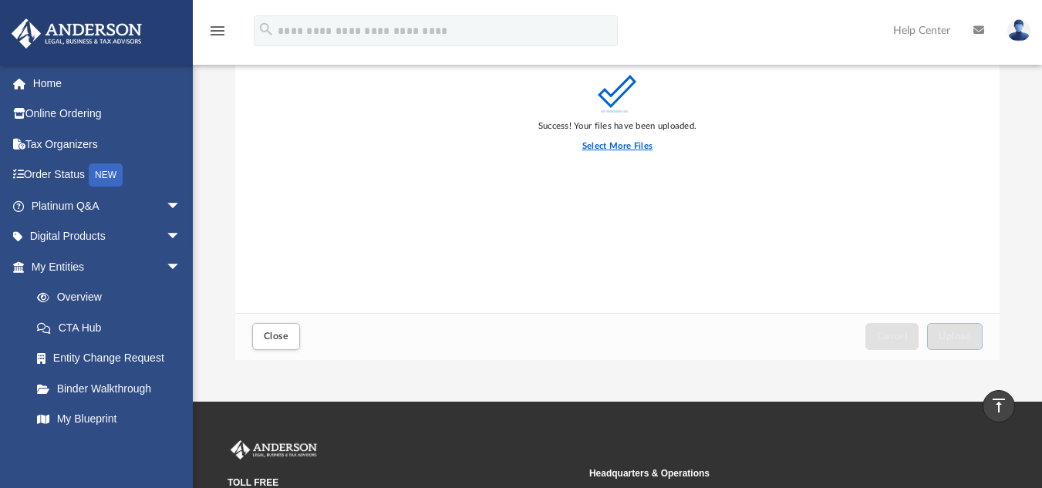
click at [627, 147] on label "Select More Files" at bounding box center [618, 147] width 70 height 14
click at [0, 0] on input "Select More Files" at bounding box center [0, 0] width 0 height 0
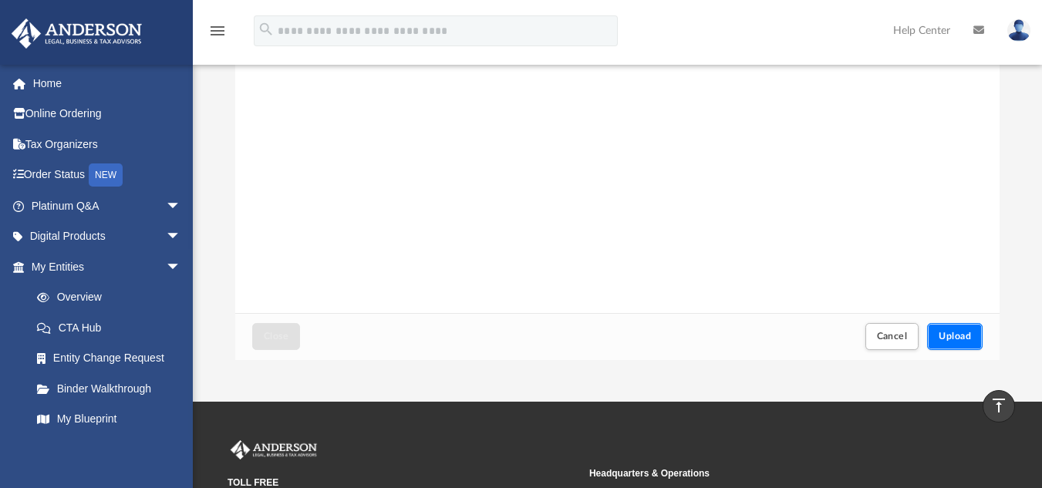
click at [958, 336] on span "Upload" at bounding box center [955, 336] width 32 height 9
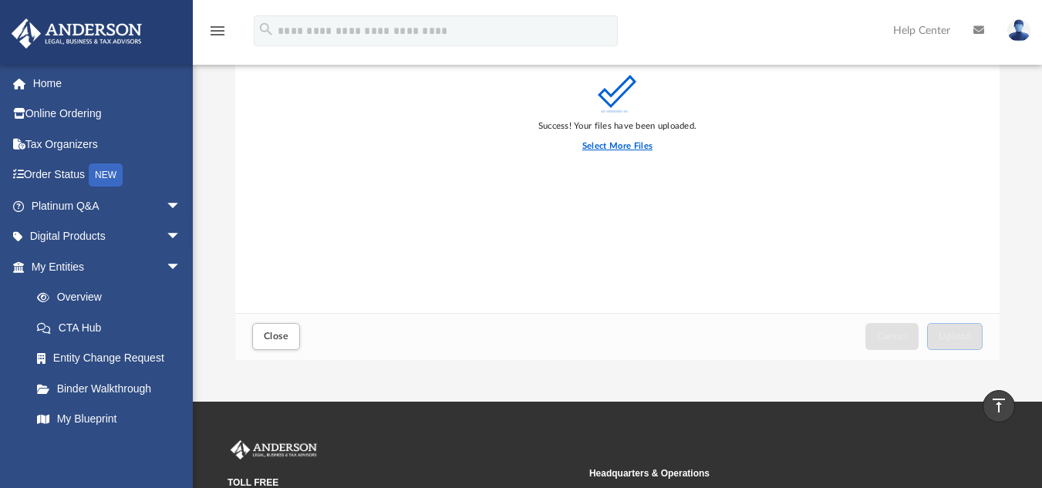
click at [612, 147] on label "Select More Files" at bounding box center [618, 147] width 70 height 14
click at [0, 0] on input "Select More Files" at bounding box center [0, 0] width 0 height 0
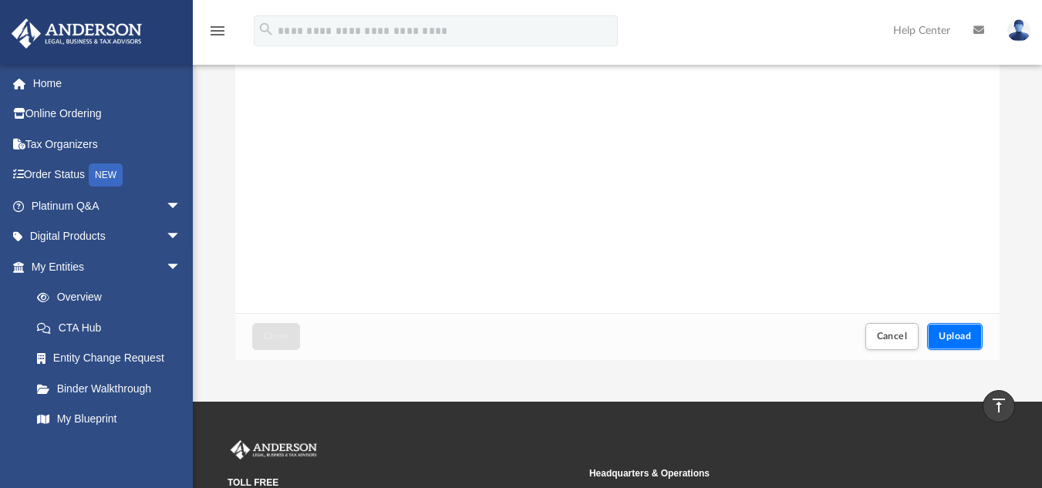
click at [951, 336] on span "Upload" at bounding box center [955, 336] width 32 height 9
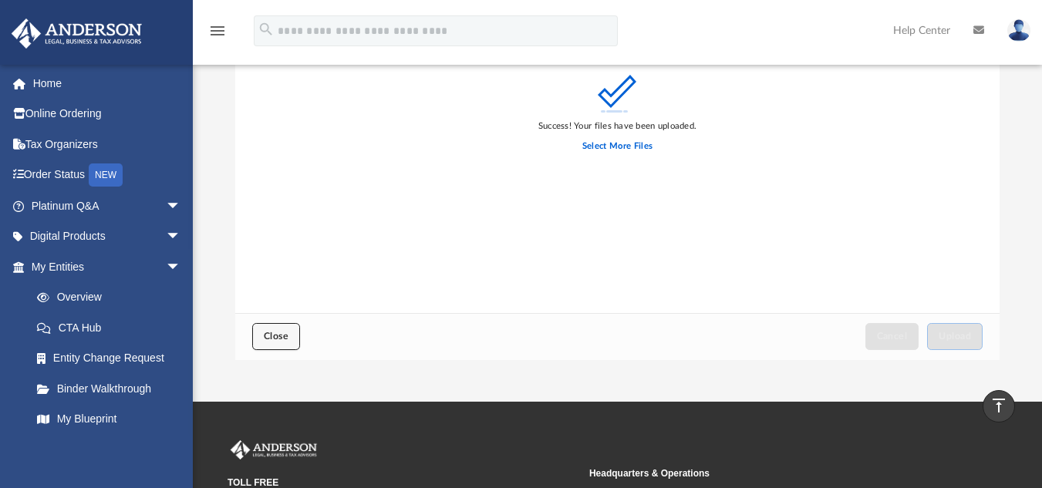
click at [279, 336] on span "Close" at bounding box center [276, 336] width 25 height 9
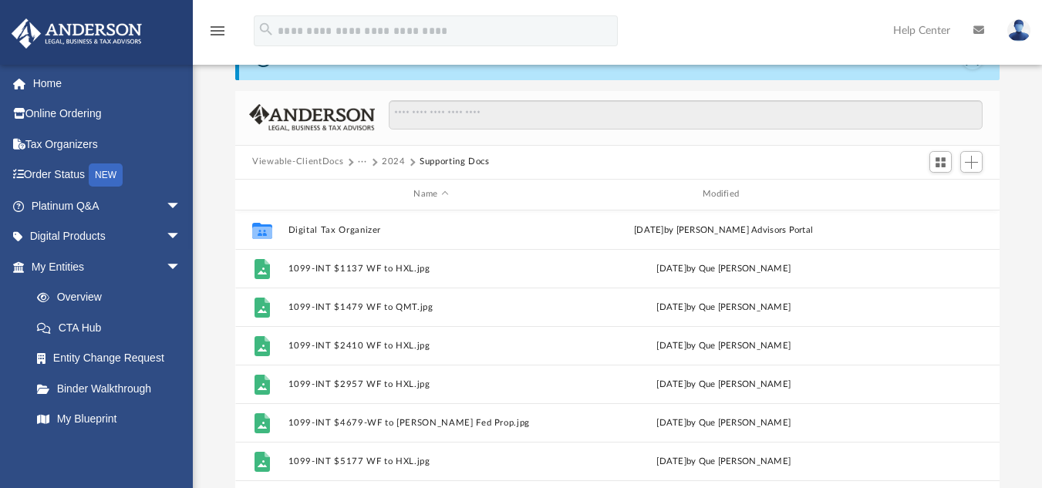
scroll to position [69, 0]
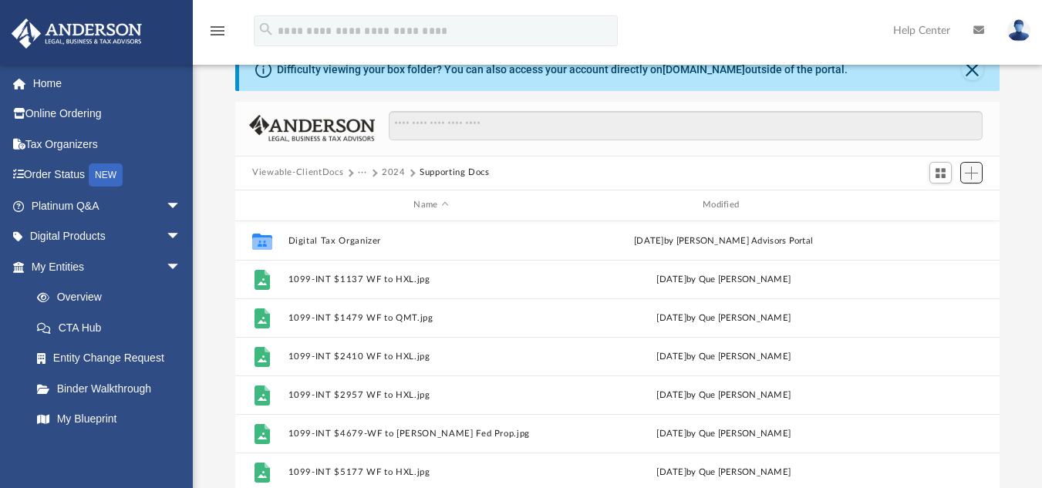
click at [978, 172] on span "Add" at bounding box center [971, 173] width 13 height 13
click at [943, 204] on li "Upload" at bounding box center [949, 204] width 49 height 16
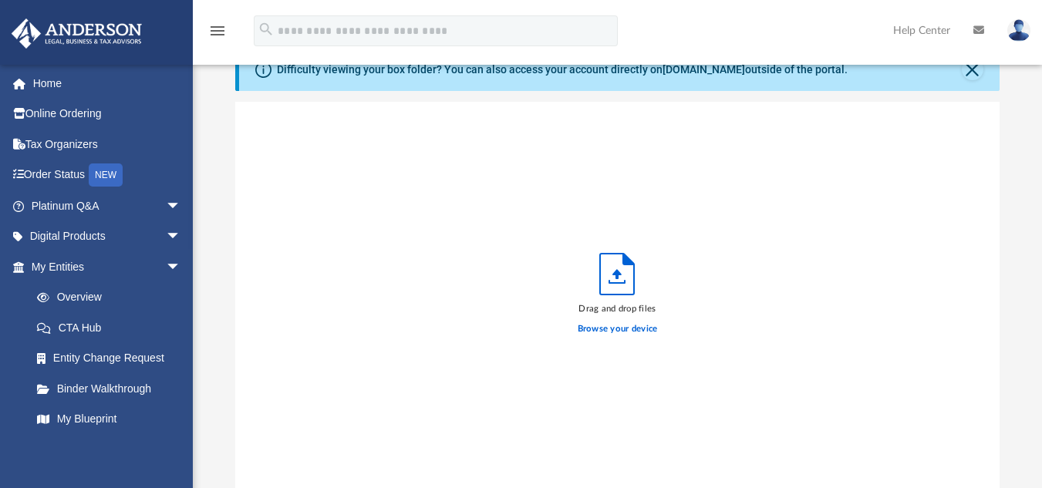
scroll to position [380, 753]
click at [610, 329] on label "Browse your device" at bounding box center [618, 330] width 80 height 14
click at [0, 0] on input "Browse your device" at bounding box center [0, 0] width 0 height 0
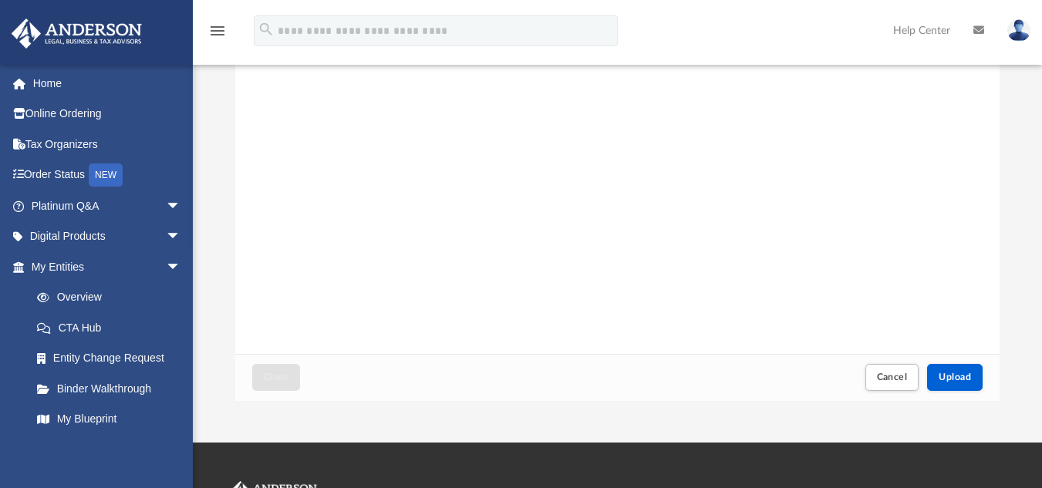
scroll to position [213, 0]
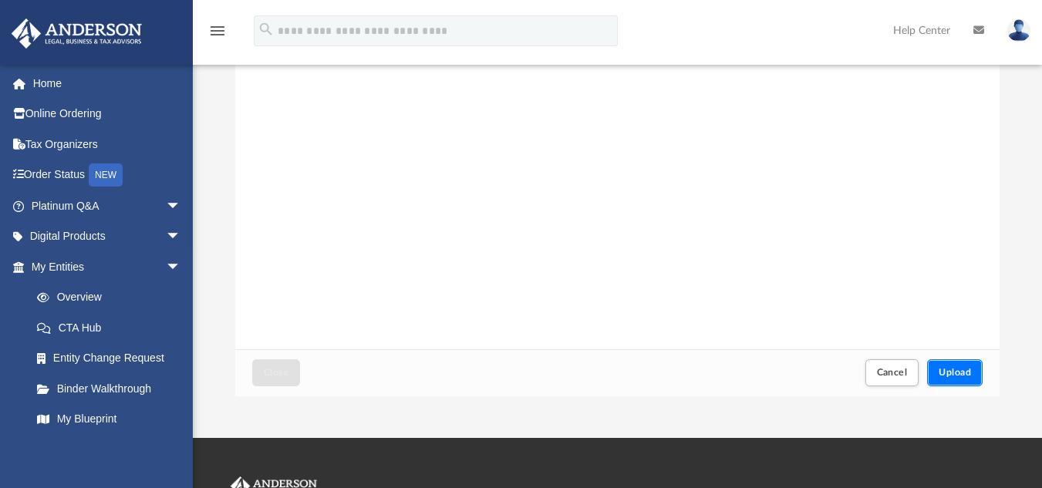
click at [953, 373] on span "Upload" at bounding box center [955, 372] width 32 height 9
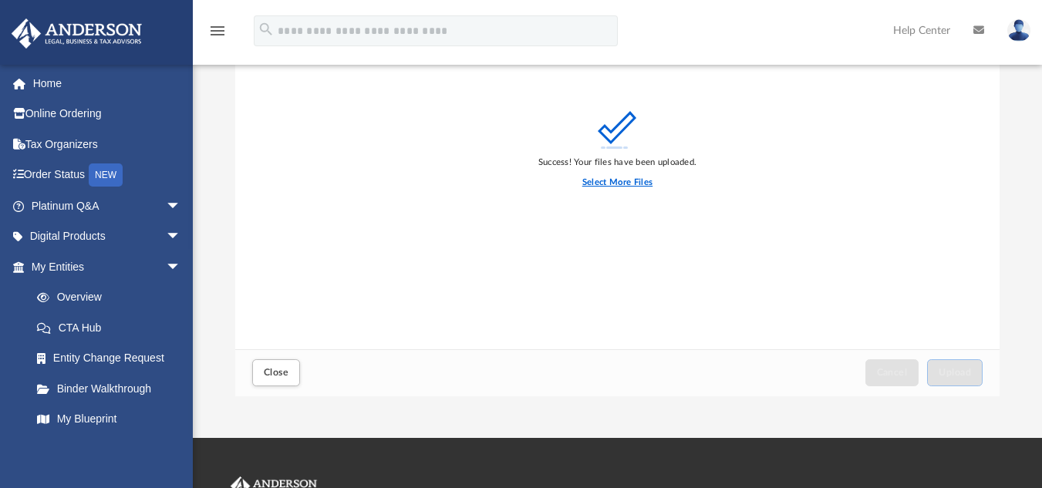
click at [630, 180] on label "Select More Files" at bounding box center [618, 183] width 70 height 14
click at [0, 0] on input "Select More Files" at bounding box center [0, 0] width 0 height 0
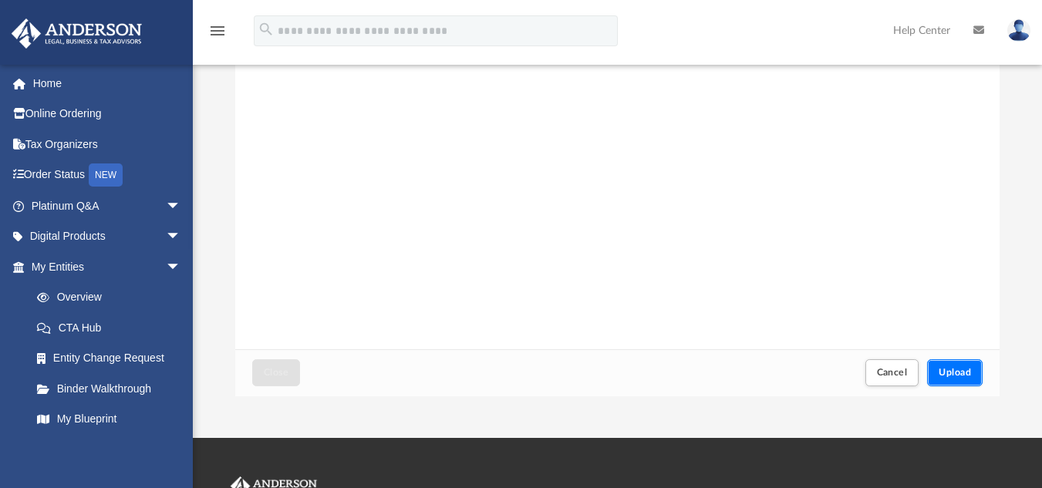
click at [954, 375] on span "Upload" at bounding box center [955, 372] width 32 height 9
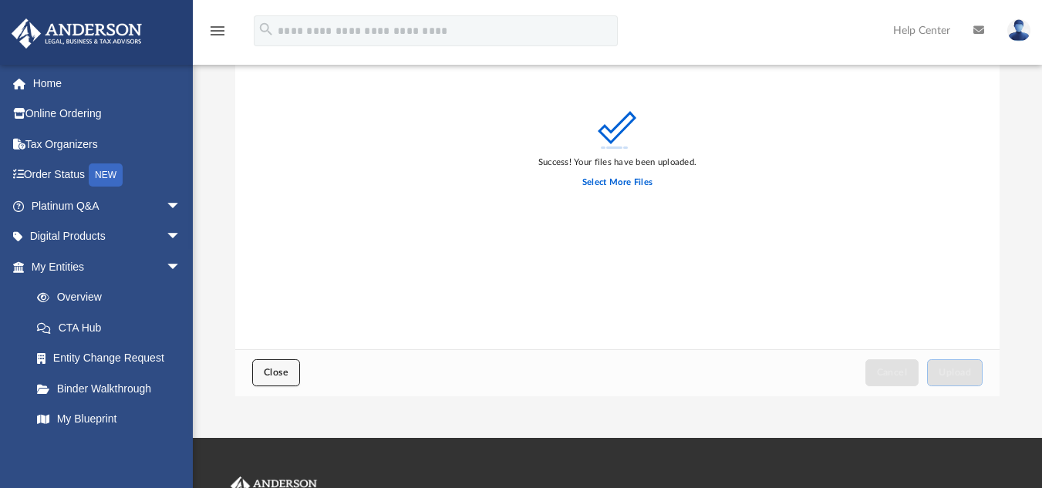
click at [274, 370] on span "Close" at bounding box center [276, 372] width 25 height 9
